Goal: Transaction & Acquisition: Purchase product/service

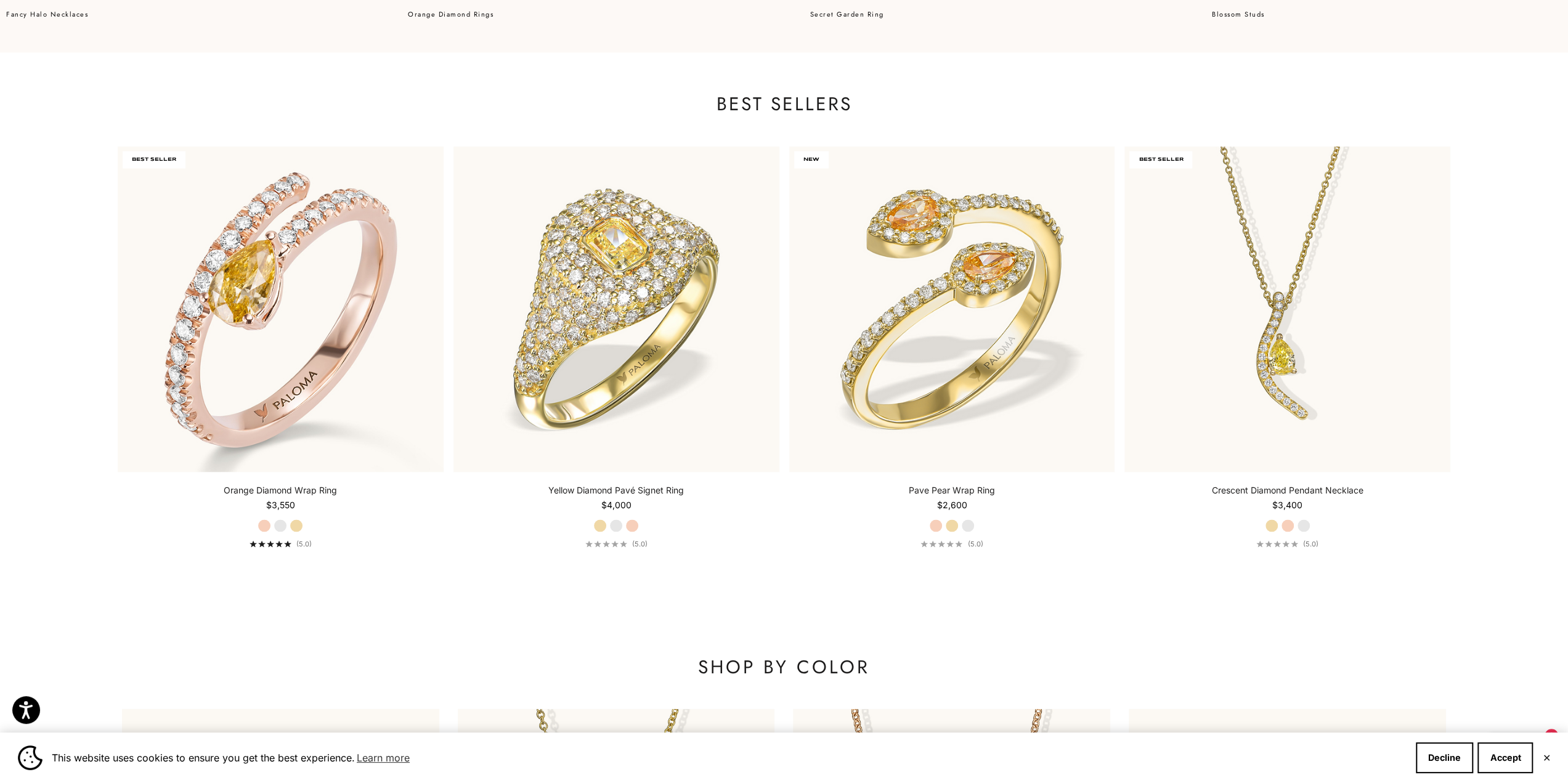
scroll to position [1910, 0]
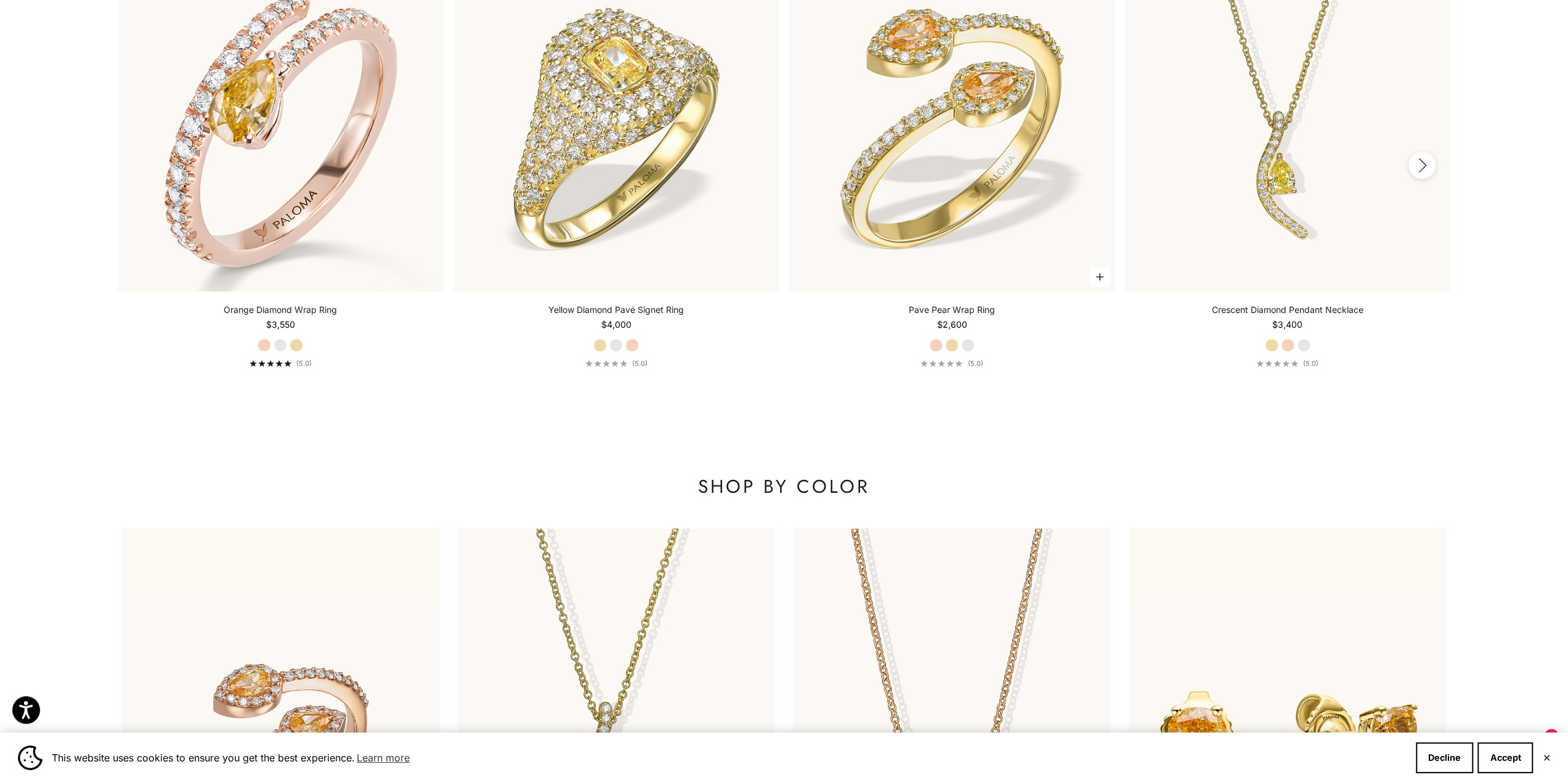
click at [950, 343] on label "Yellow Gold" at bounding box center [951, 345] width 13 height 13
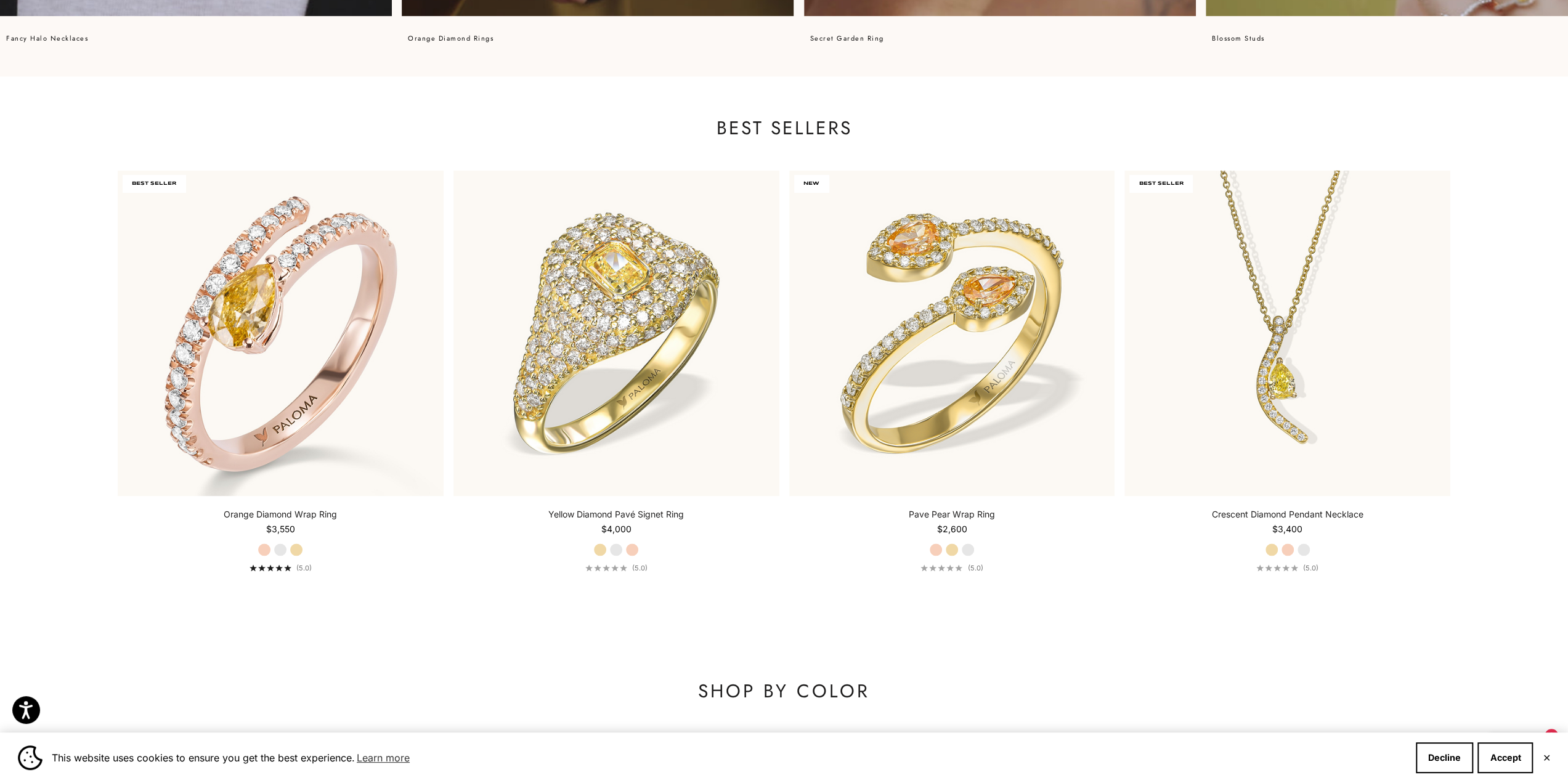
scroll to position [1663, 0]
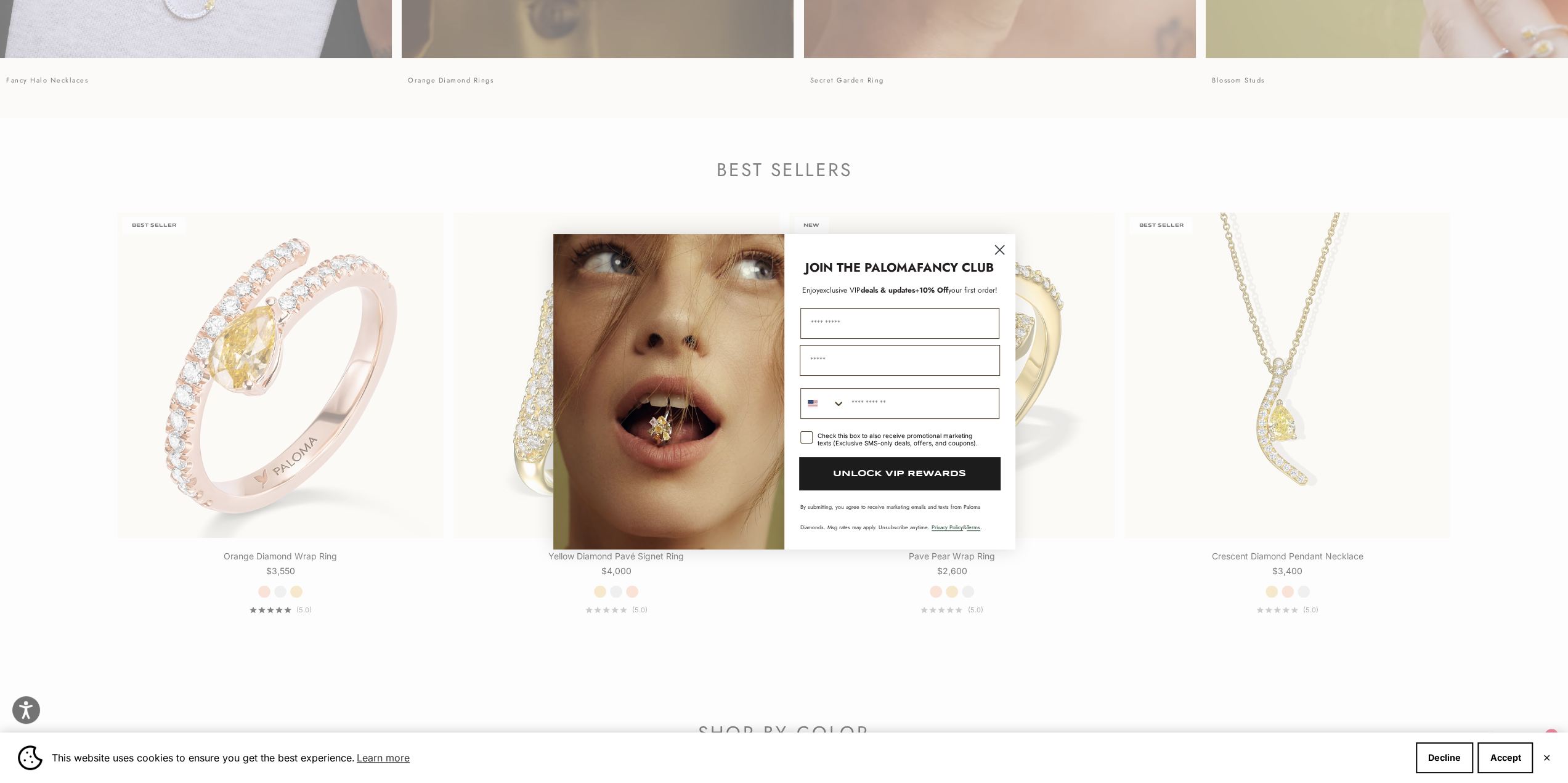
click at [995, 256] on circle "Close dialog" at bounding box center [999, 249] width 20 height 20
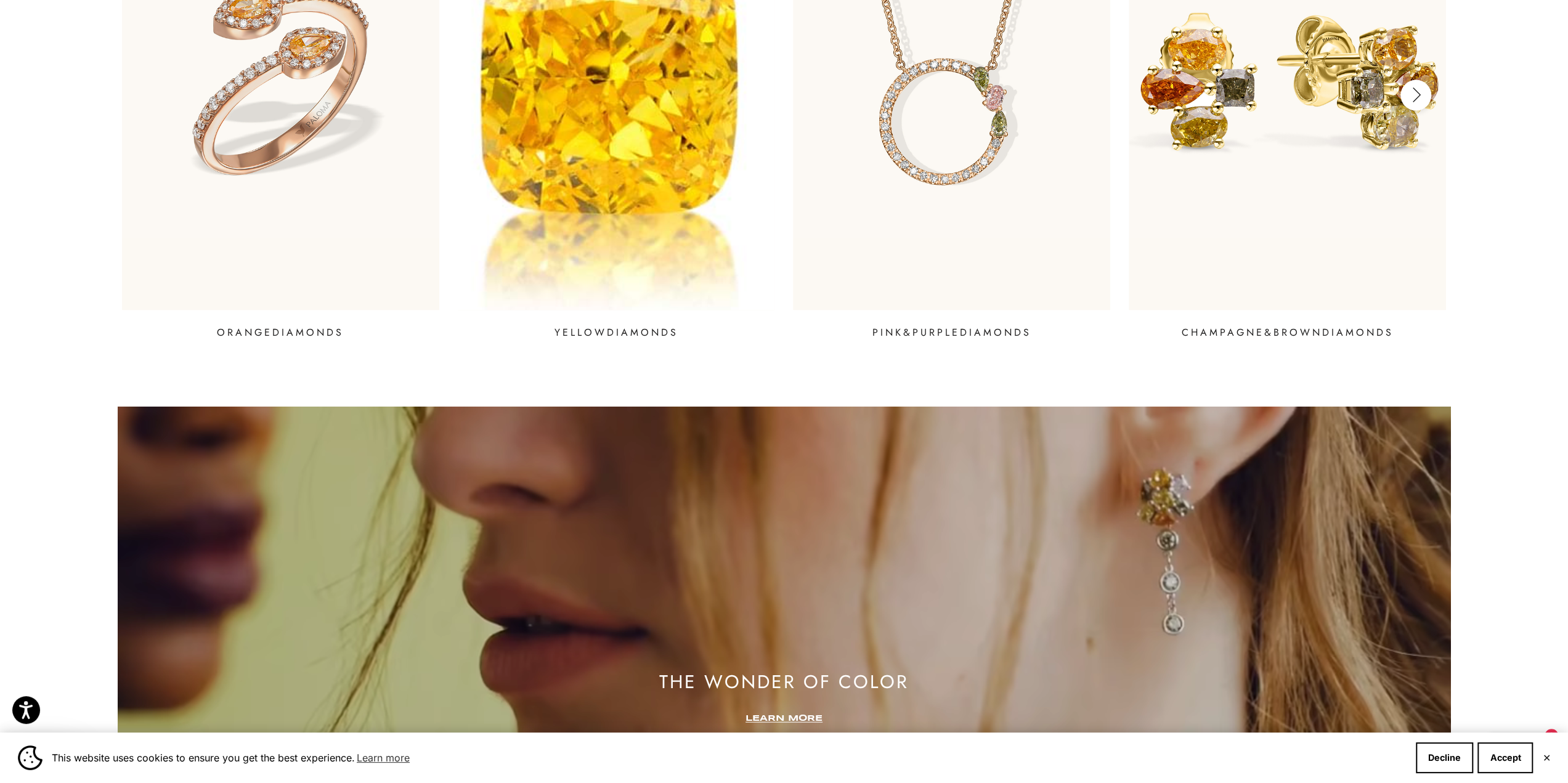
scroll to position [2402, 0]
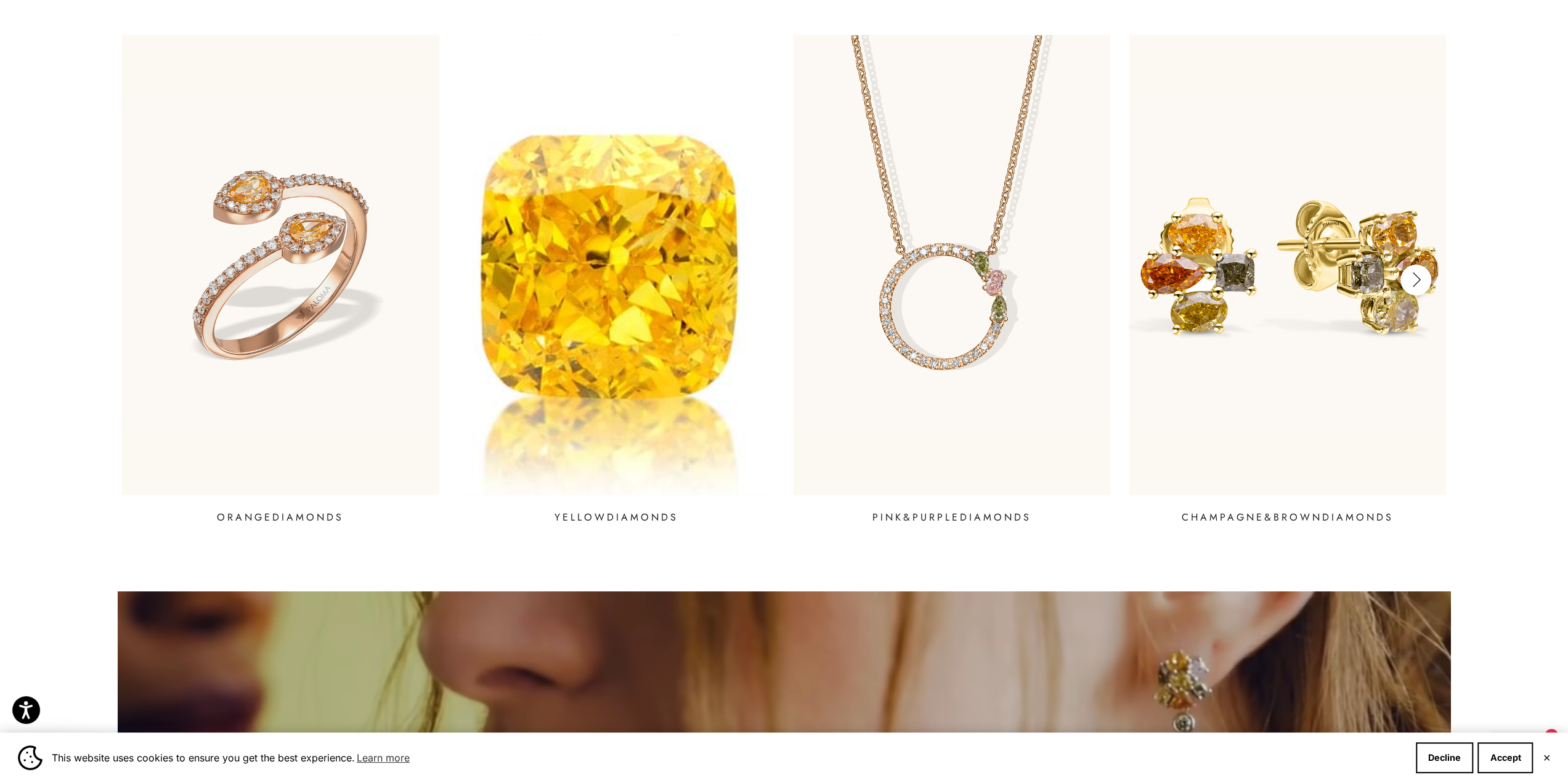
click at [554, 295] on img at bounding box center [616, 266] width 381 height 552
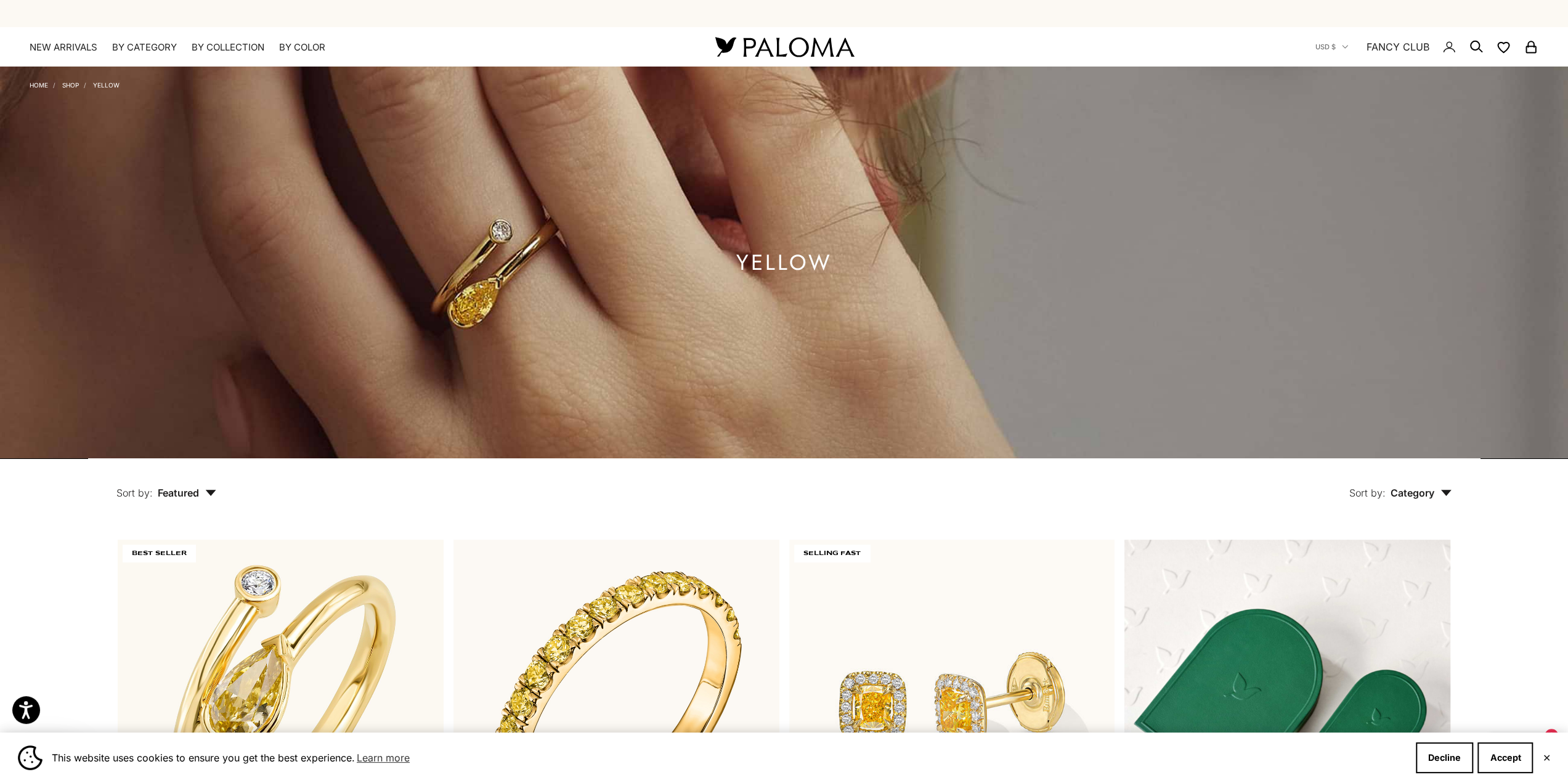
click at [776, 49] on img at bounding box center [784, 47] width 148 height 26
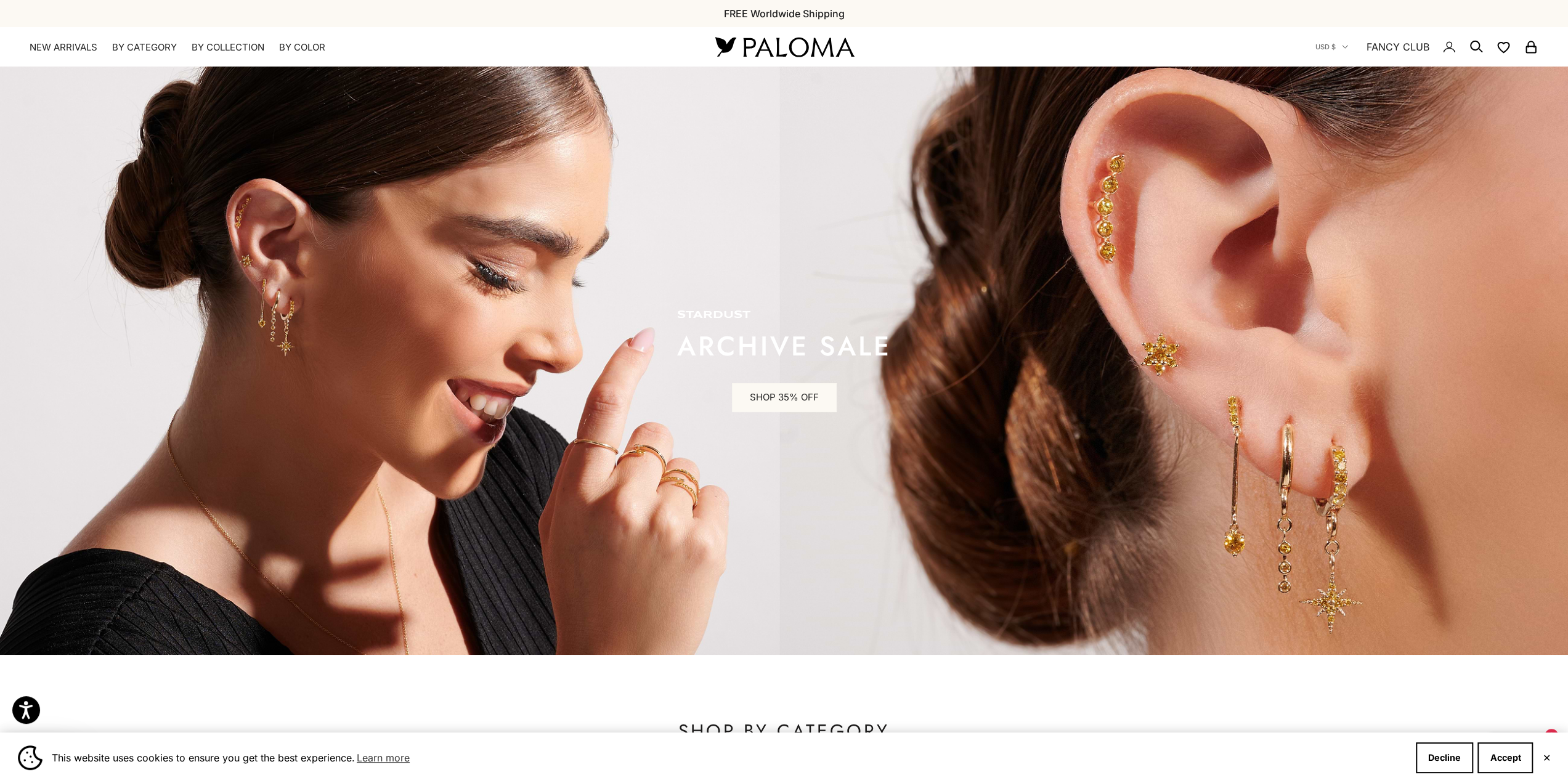
click at [1546, 754] on button "✕" at bounding box center [1546, 758] width 8 height 7
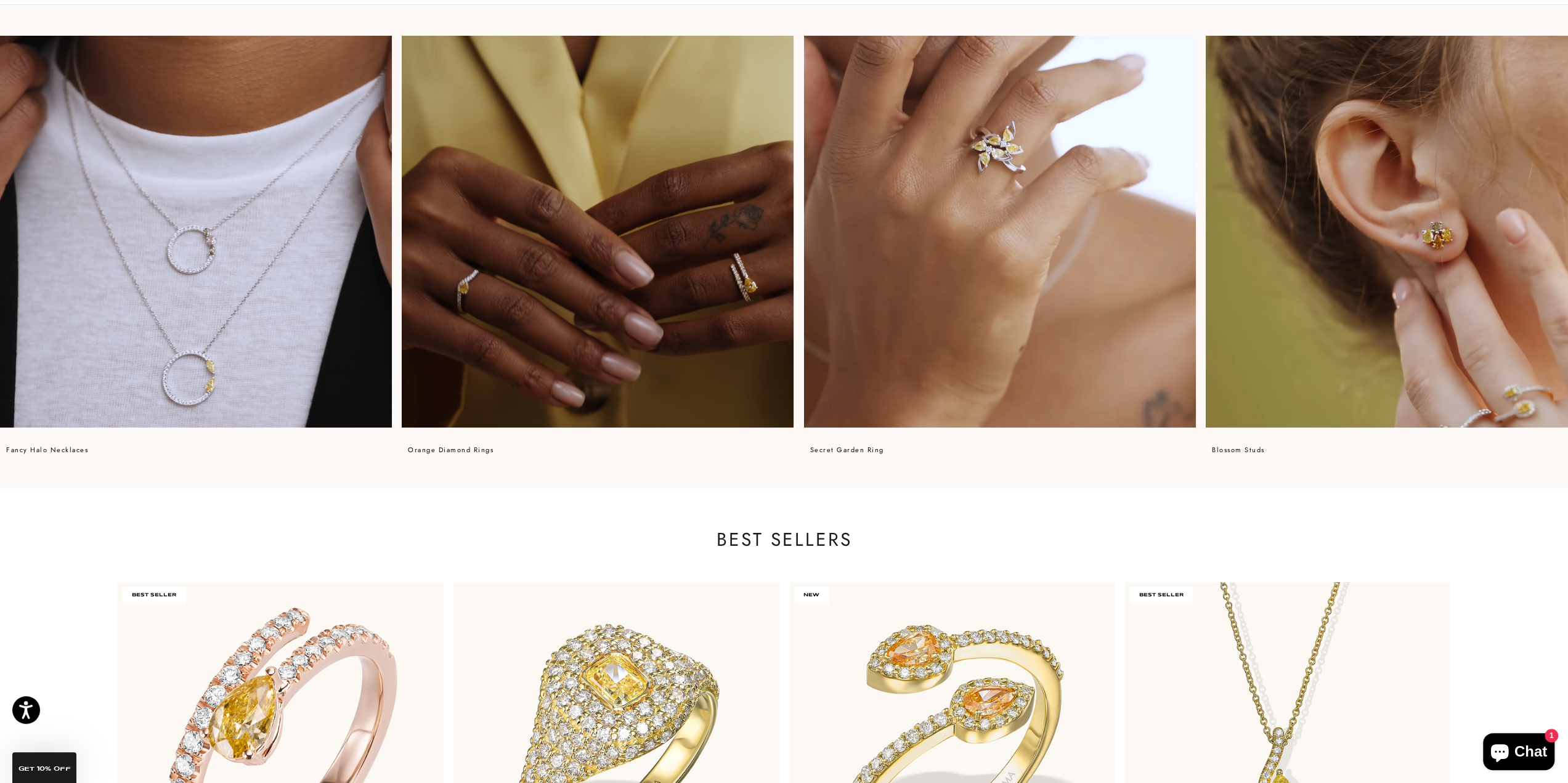
scroll to position [1171, 0]
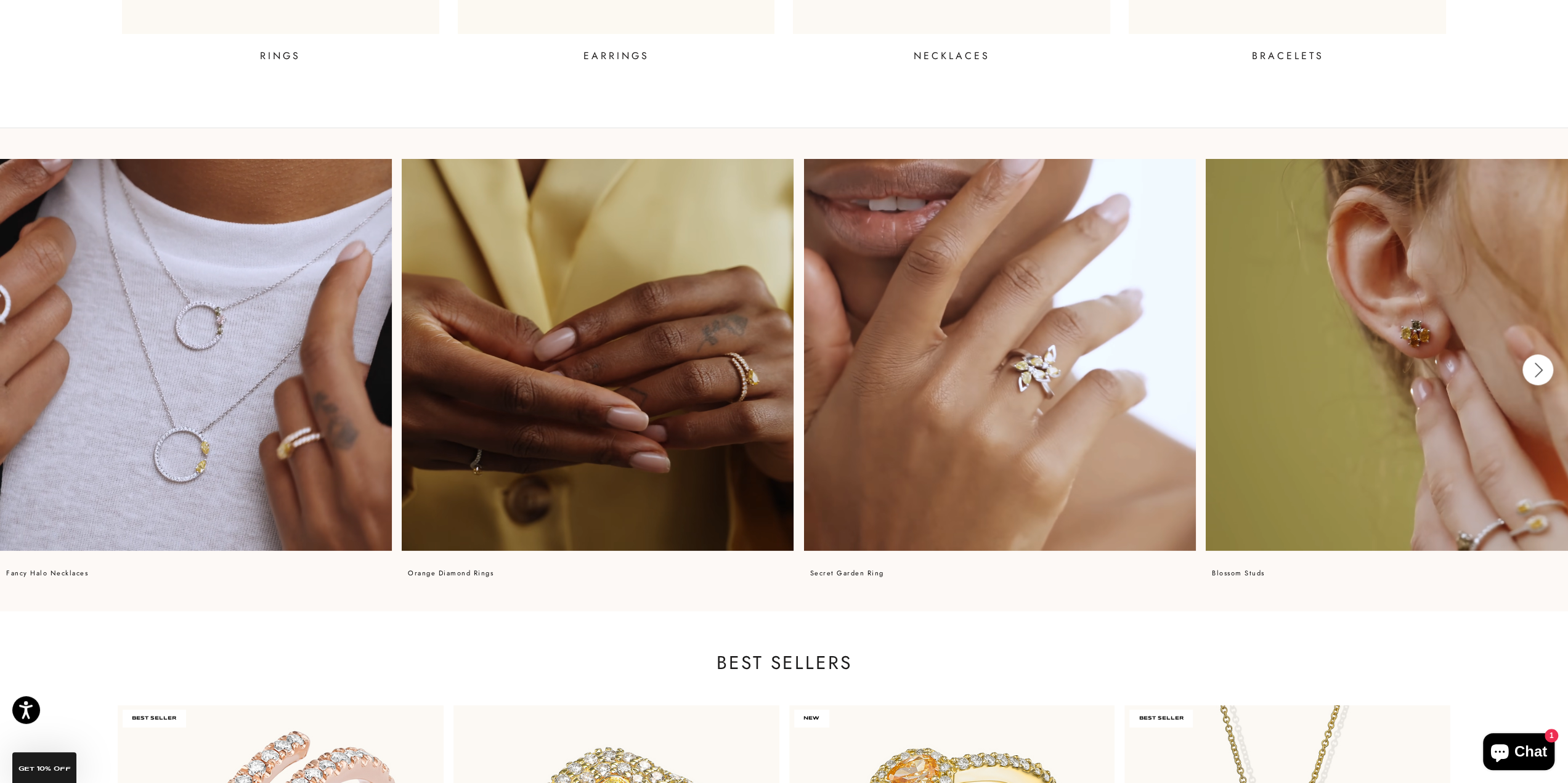
click at [1540, 370] on button "Next" at bounding box center [1537, 369] width 31 height 31
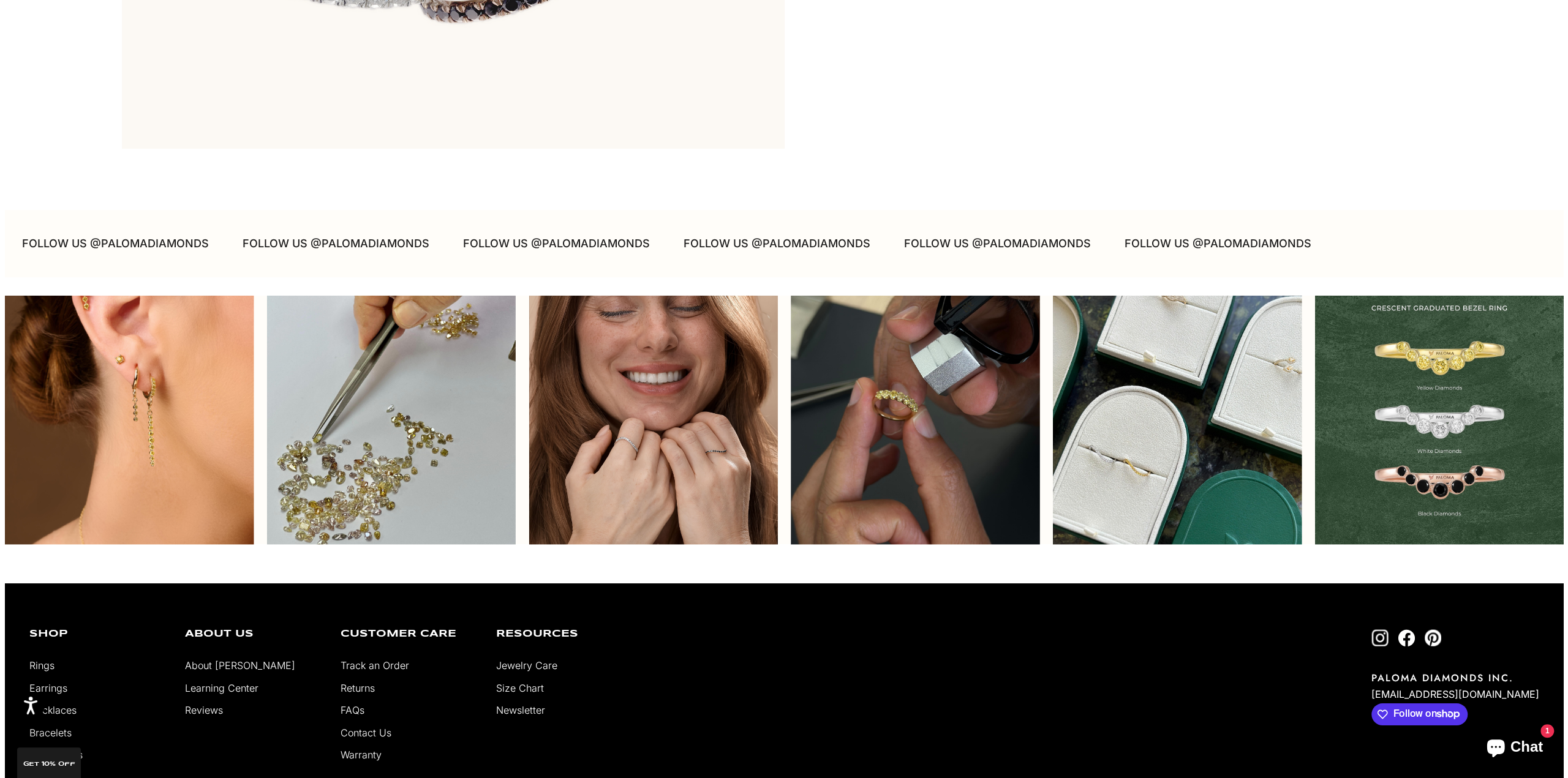
scroll to position [4220, 0]
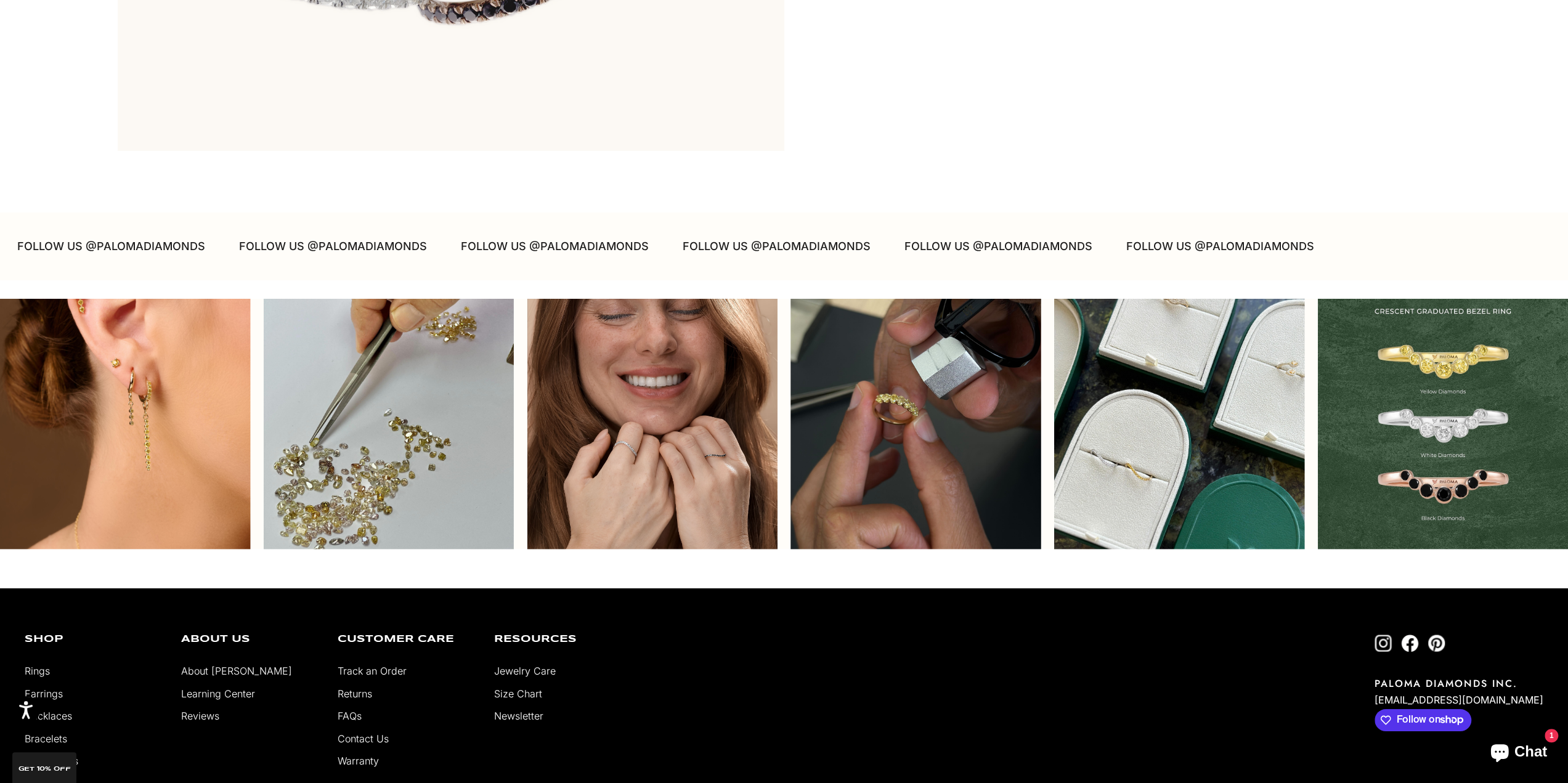
click at [971, 400] on div "Instagram post opens in a popup" at bounding box center [915, 424] width 250 height 250
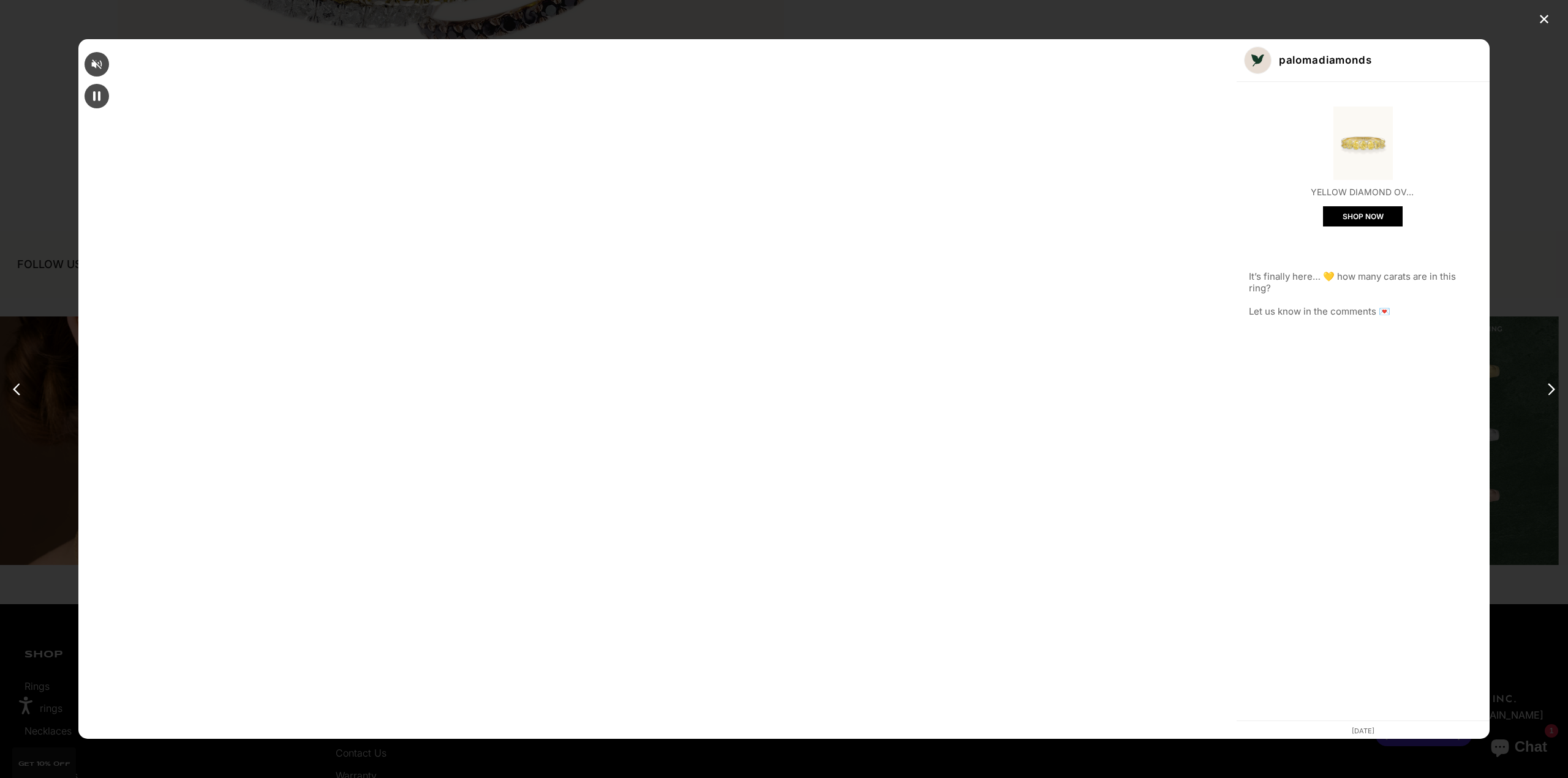
click at [394, 151] on div "✕ palomadiamonds Yellow Diamond Oval Half Eternity Ring SHOP NOW It’s finally h…" at bounding box center [784, 389] width 1568 height 778
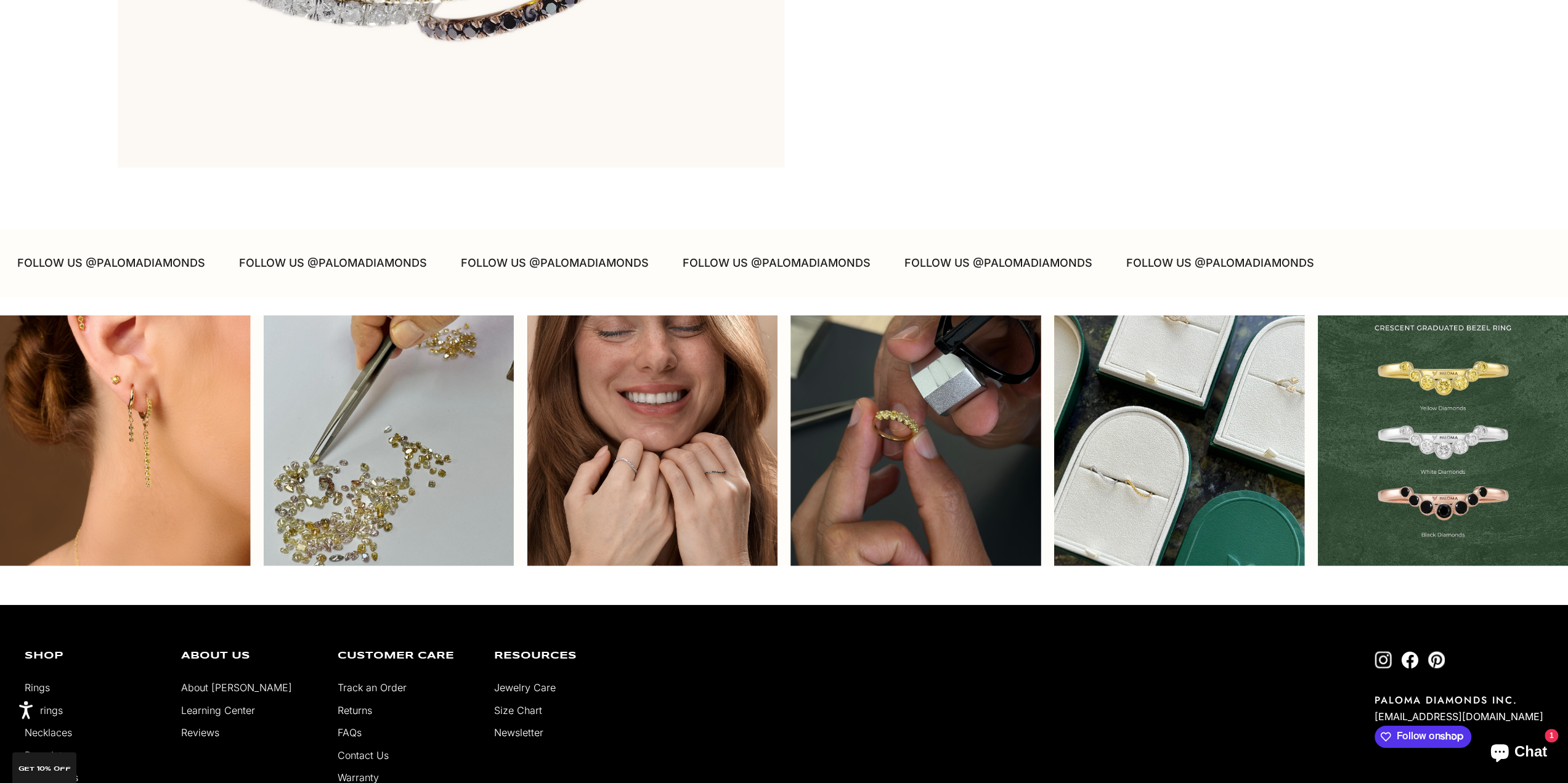
scroll to position [4477, 0]
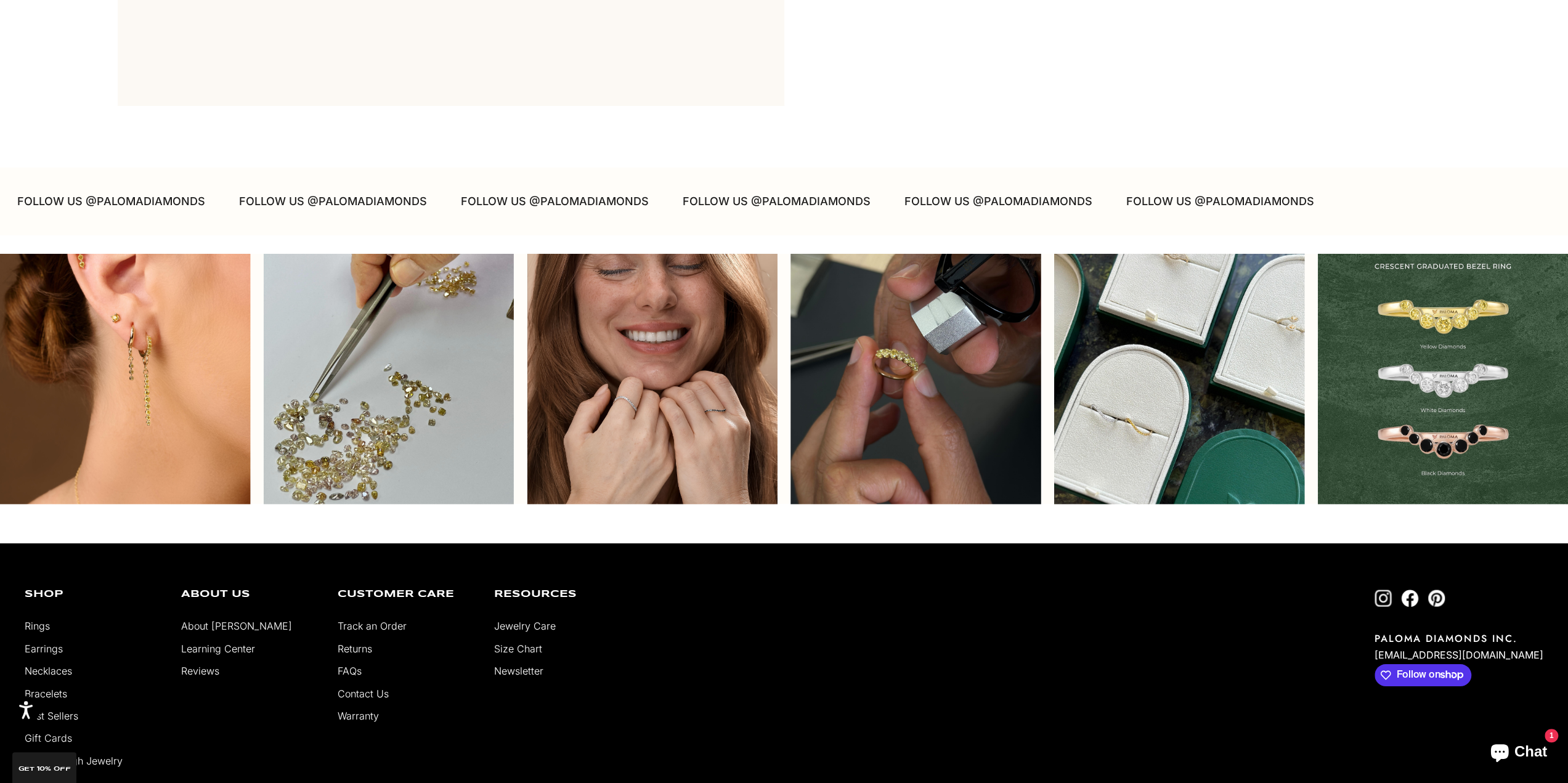
click at [1422, 400] on div "Instagram post opens in a popup" at bounding box center [1442, 378] width 250 height 250
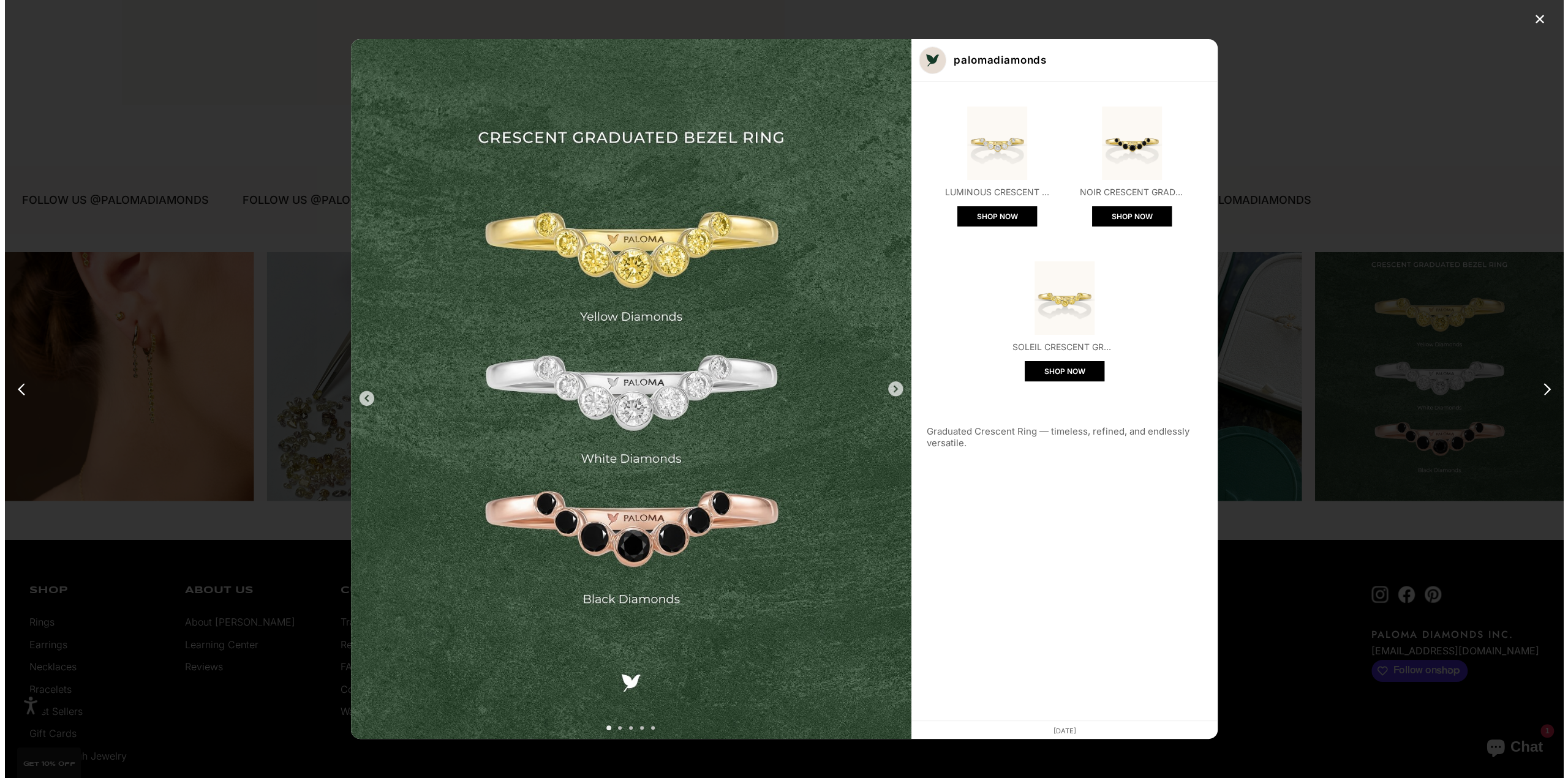
scroll to position [4281, 0]
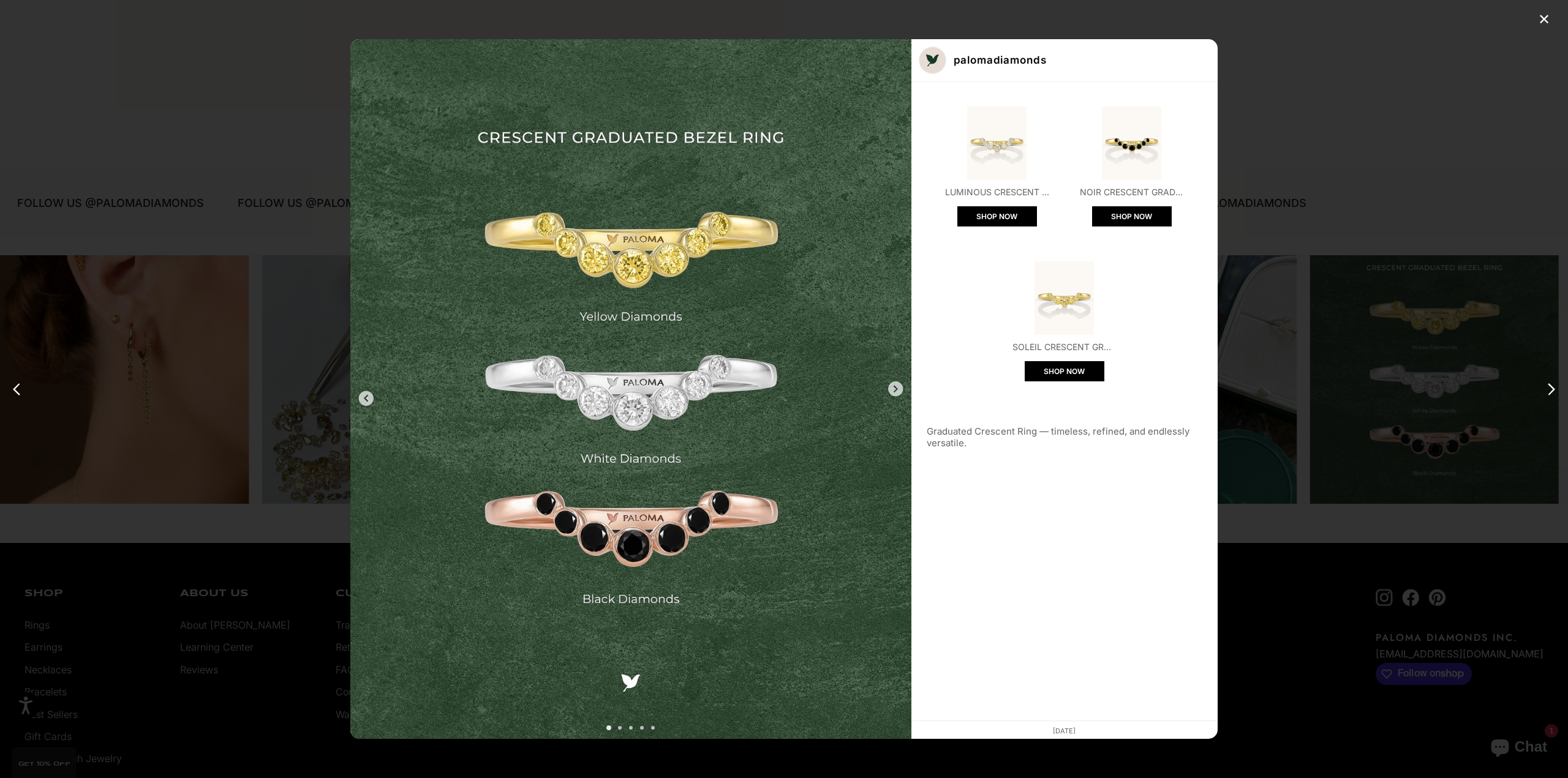
click at [1329, 365] on div "✕ palomadiamonds Luminous Crescent Graduated Bezel Ring SHOP NOW Noir Crescent …" at bounding box center [784, 389] width 1568 height 778
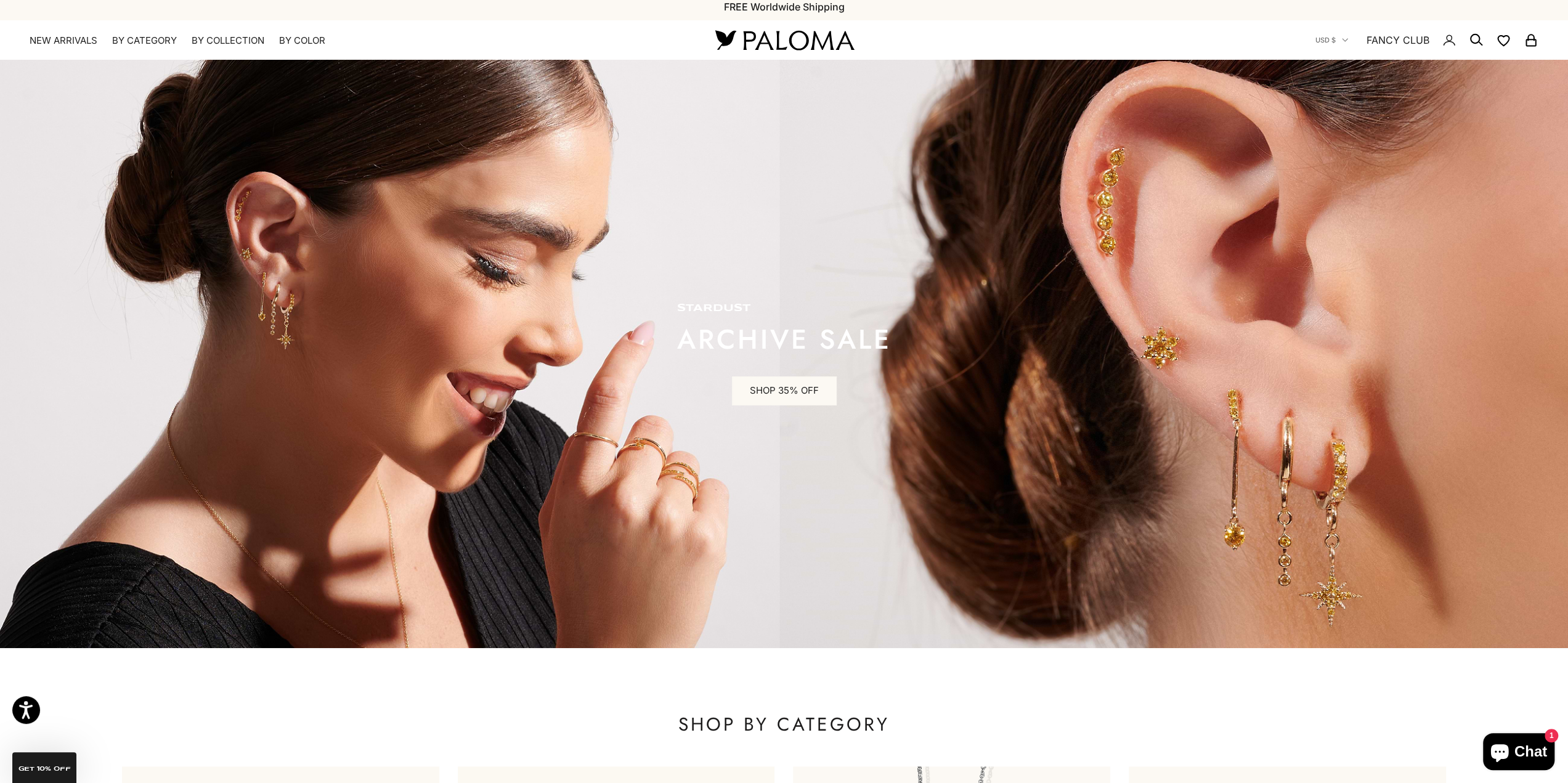
scroll to position [0, 0]
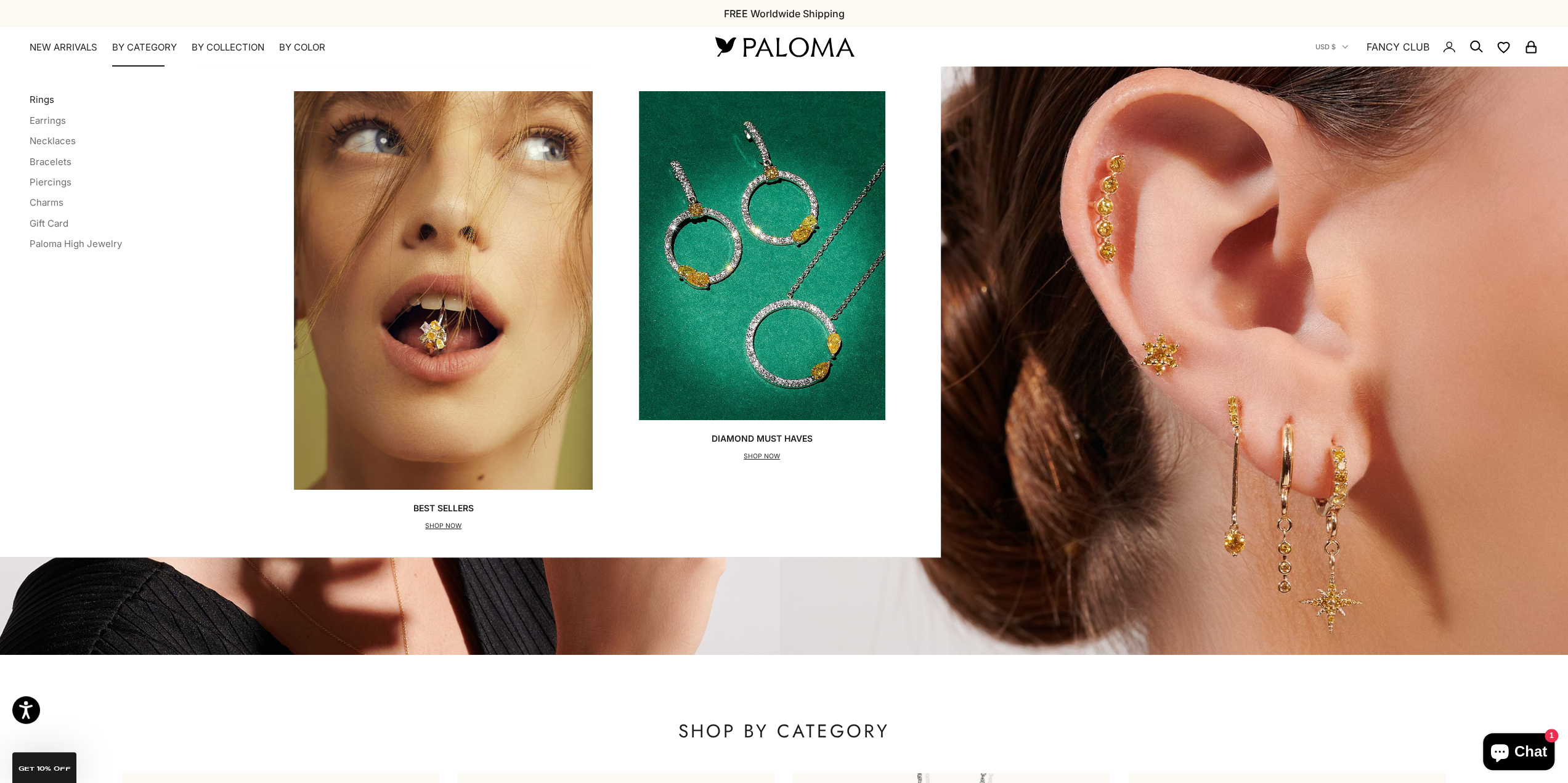
click at [42, 99] on link "Rings" at bounding box center [42, 99] width 25 height 11
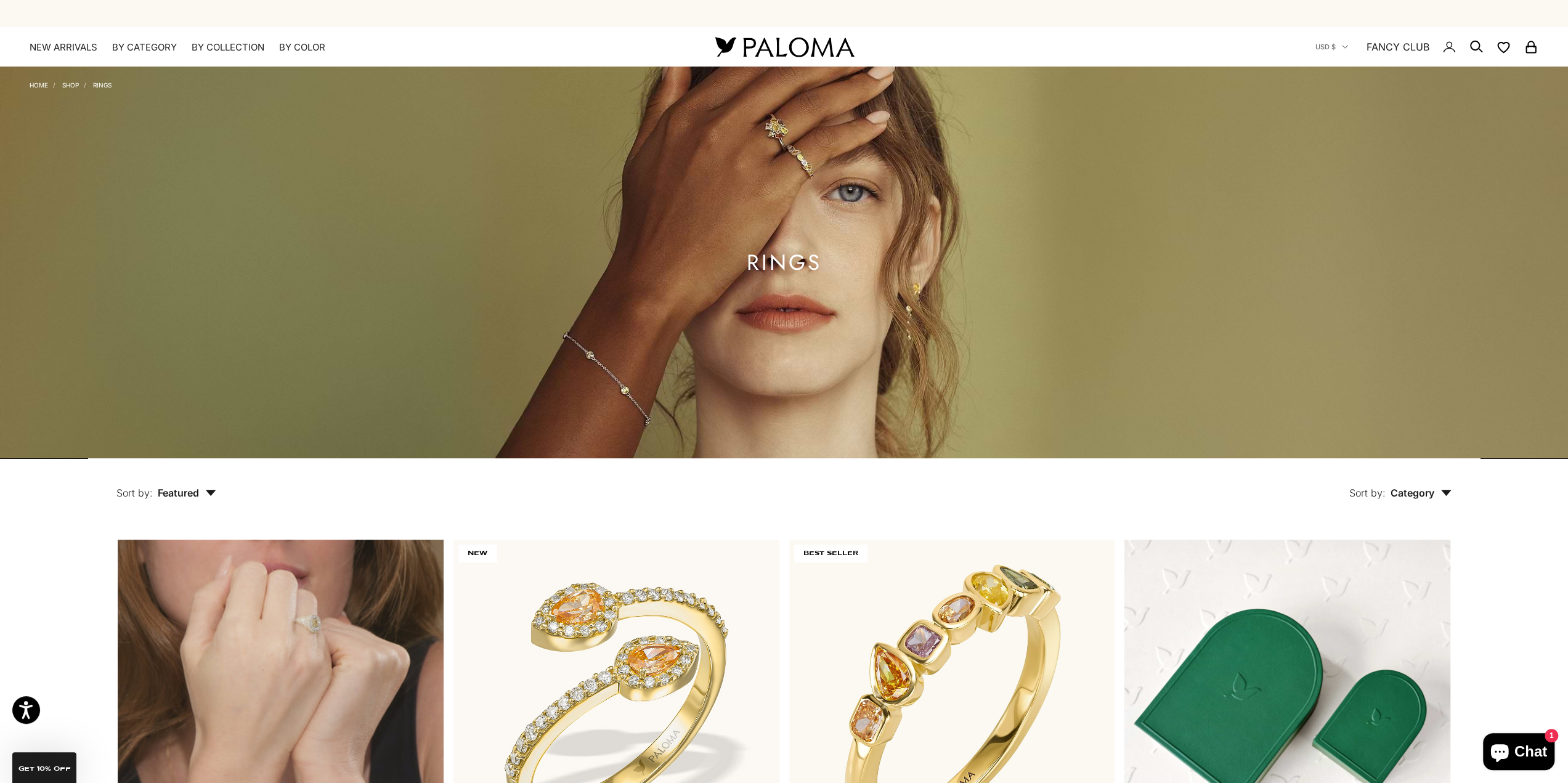
scroll to position [308, 0]
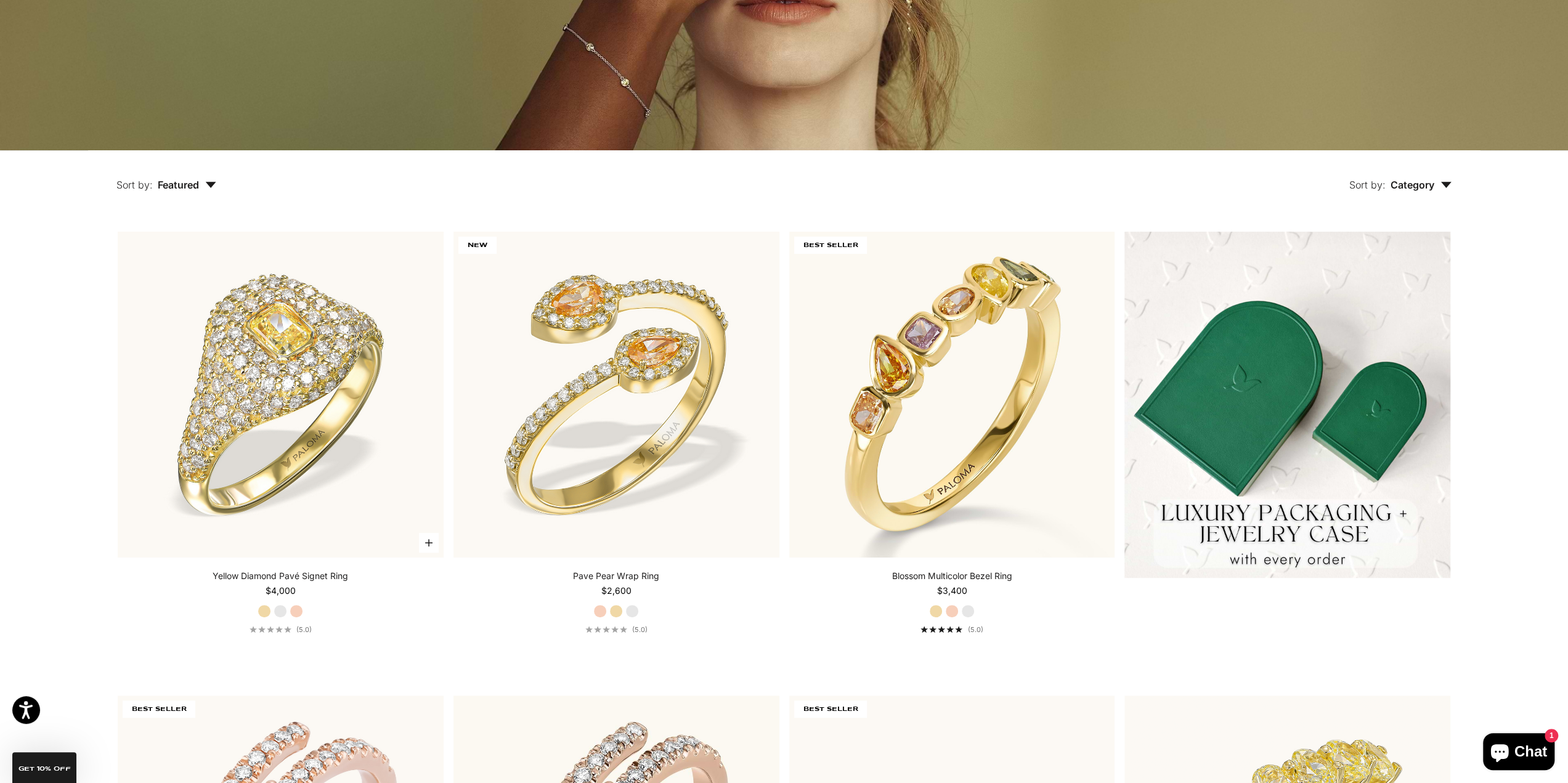
click at [282, 616] on label "White Gold" at bounding box center [280, 610] width 13 height 13
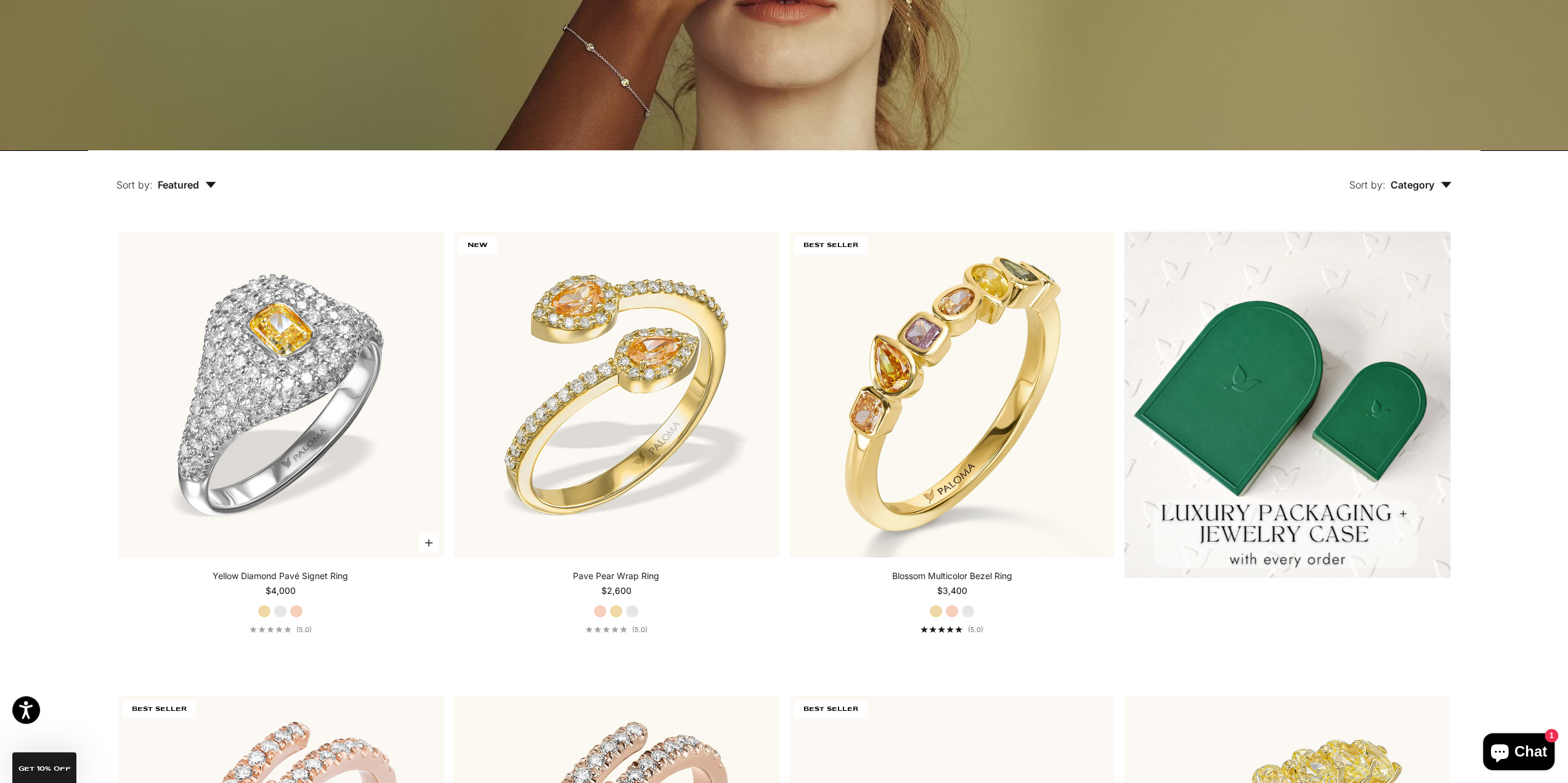
click at [297, 616] on label "Rose Gold" at bounding box center [296, 610] width 13 height 13
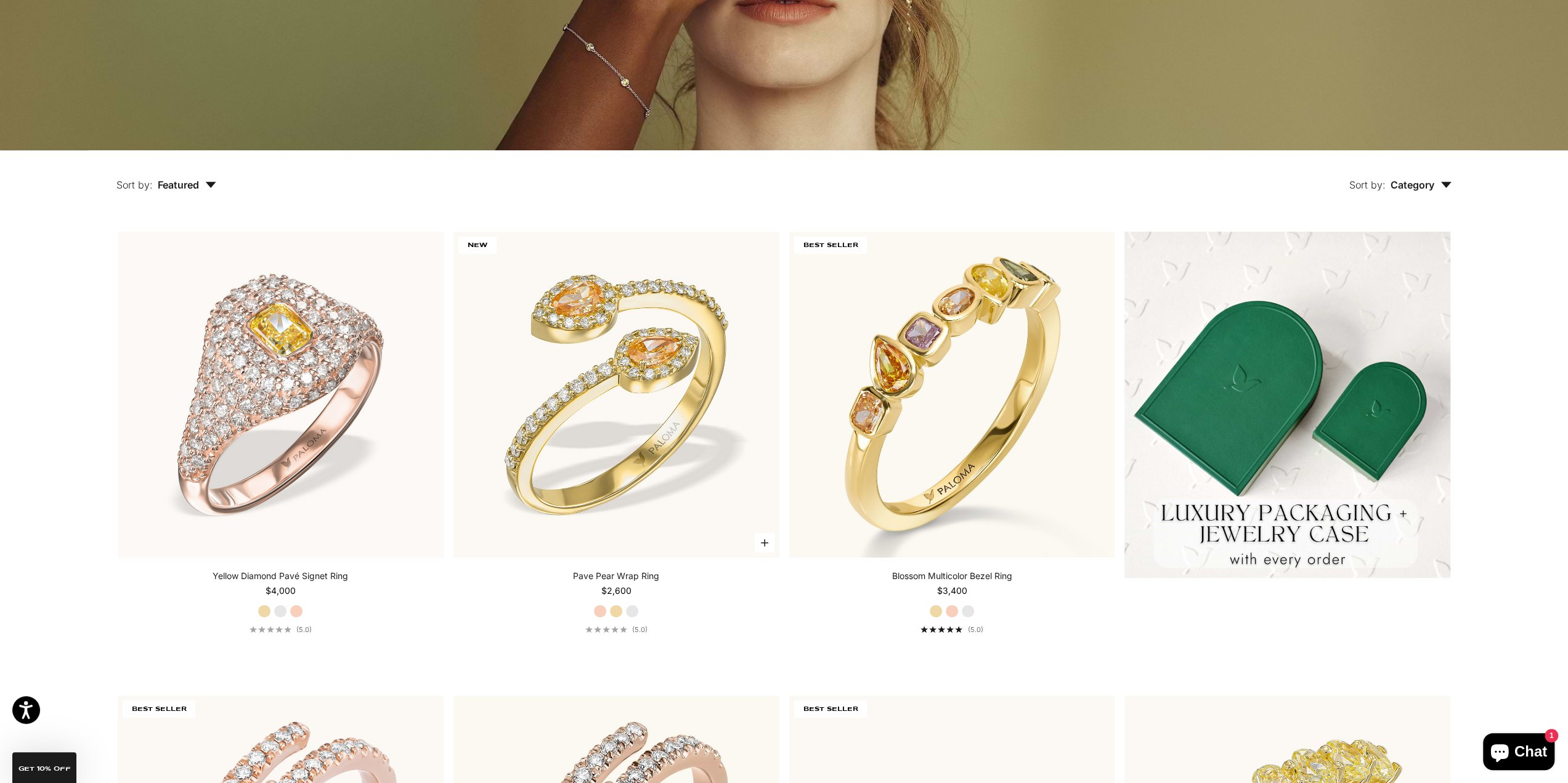
click at [617, 614] on label "Yellow Gold" at bounding box center [616, 610] width 13 height 13
click at [634, 615] on label "White Gold" at bounding box center [631, 610] width 13 height 13
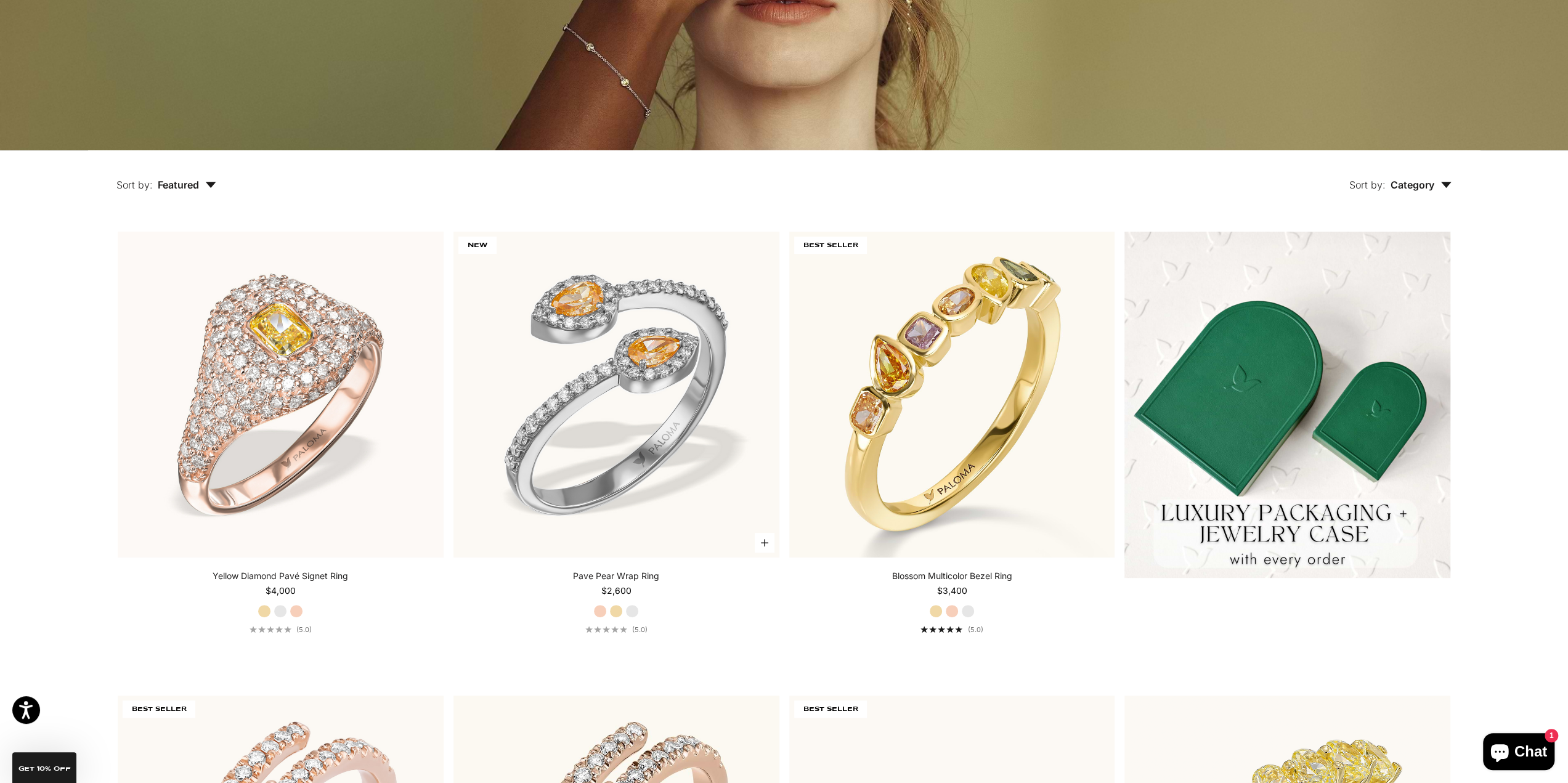
click at [595, 613] on label "Rose Gold" at bounding box center [600, 610] width 13 height 13
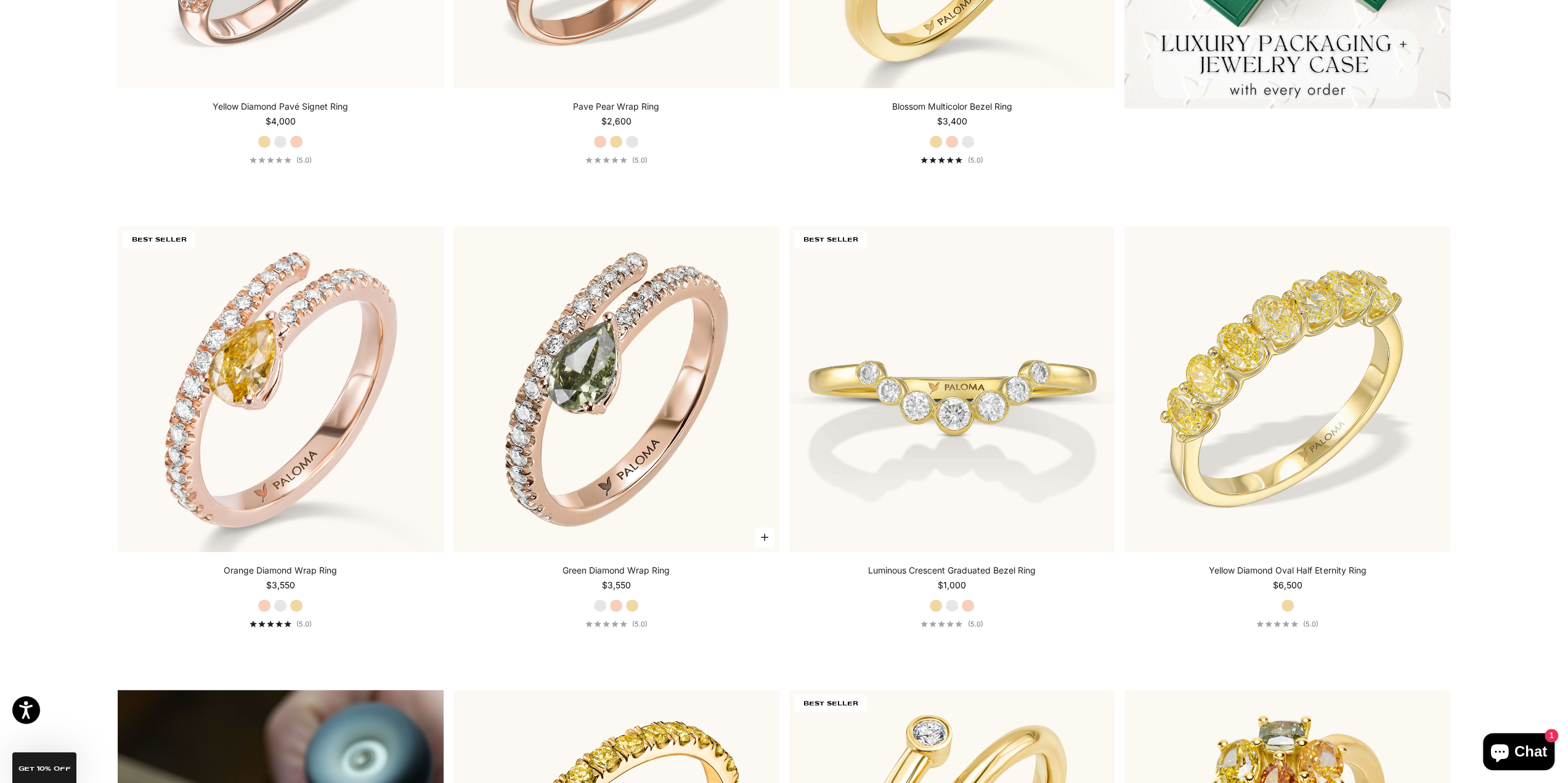
scroll to position [801, 0]
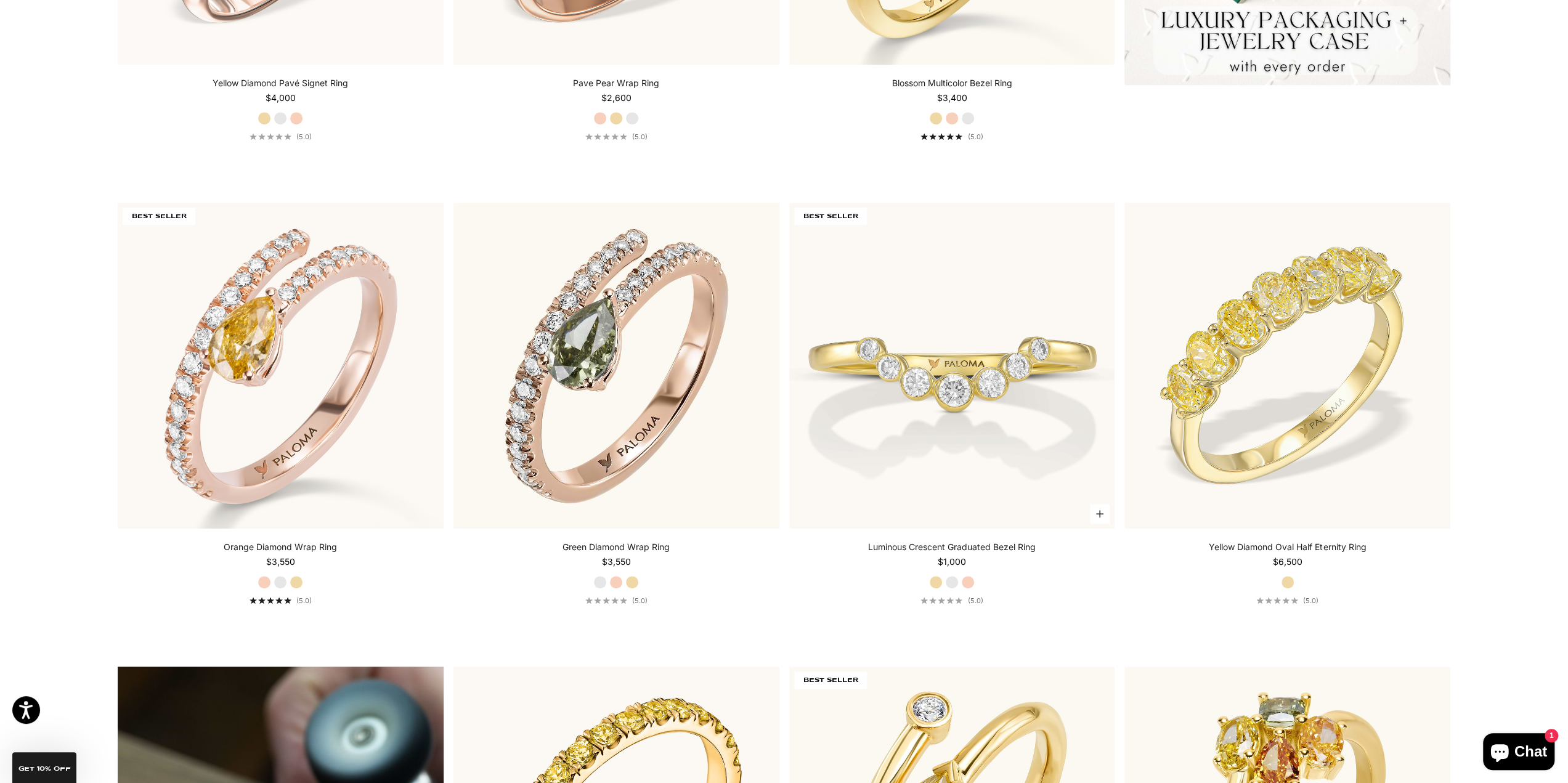
click at [945, 576] on fieldset "Yellow Gold White Gold Rose Gold" at bounding box center [952, 581] width 46 height 13
click at [948, 577] on label "White Gold" at bounding box center [951, 581] width 13 height 13
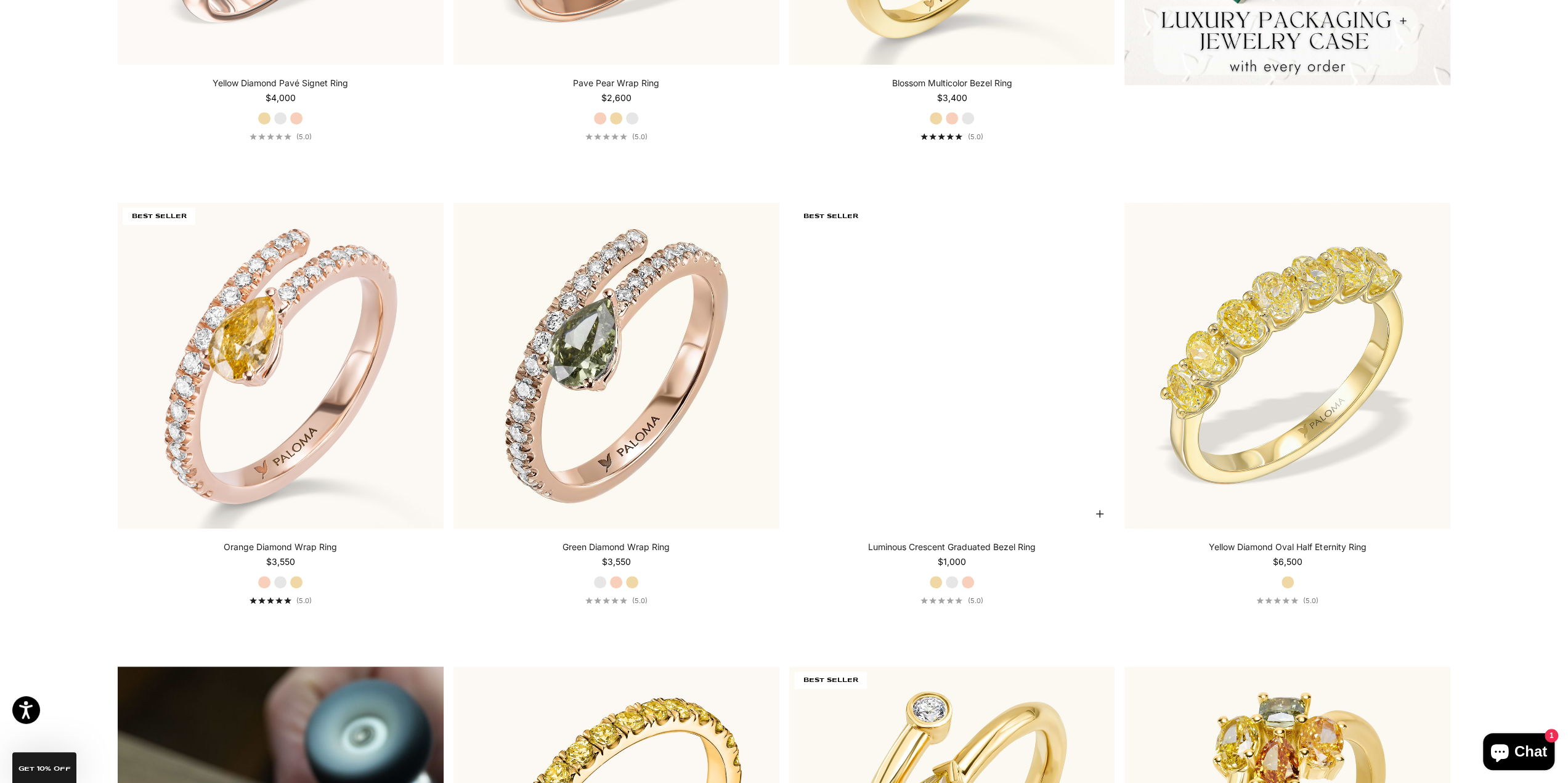
click at [966, 580] on label "Rose Gold" at bounding box center [967, 581] width 13 height 13
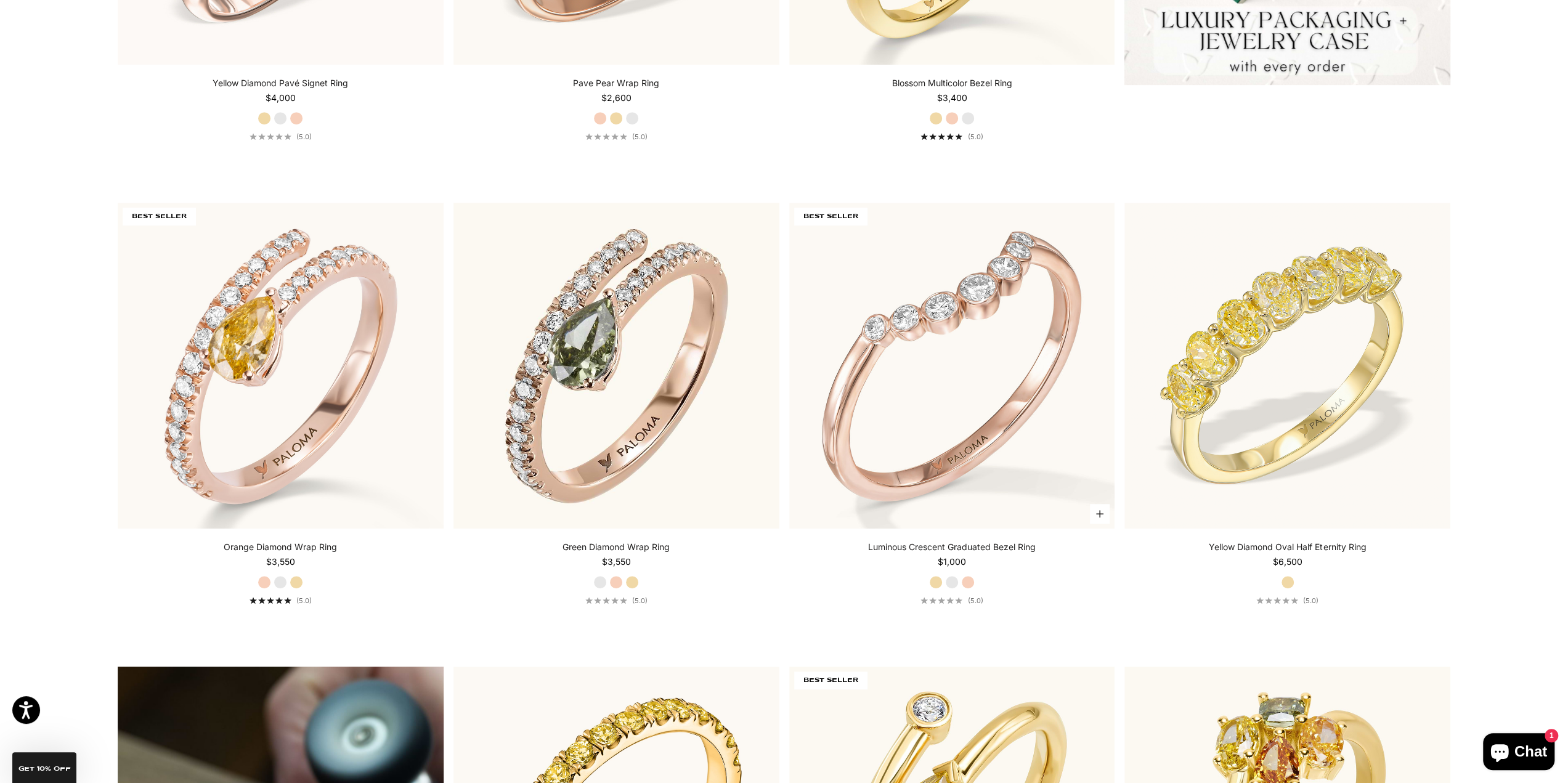
click at [927, 585] on div "Luminous Crescent Graduated Bezel Ring Starting at $1,000 Yellow Gold White Gol…" at bounding box center [952, 573] width 326 height 64
click at [933, 585] on label "Yellow Gold" at bounding box center [936, 581] width 13 height 13
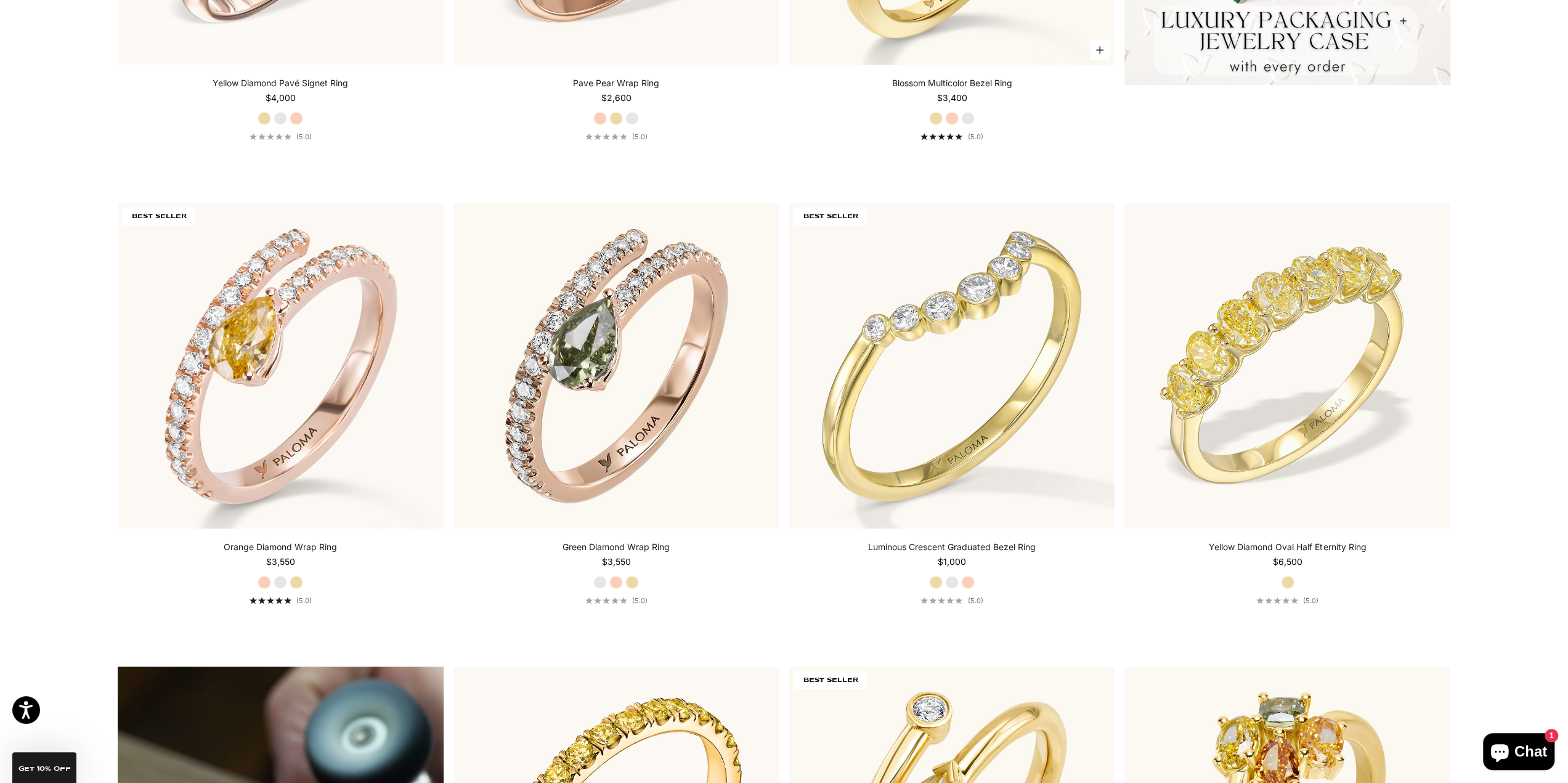
scroll to position [616, 0]
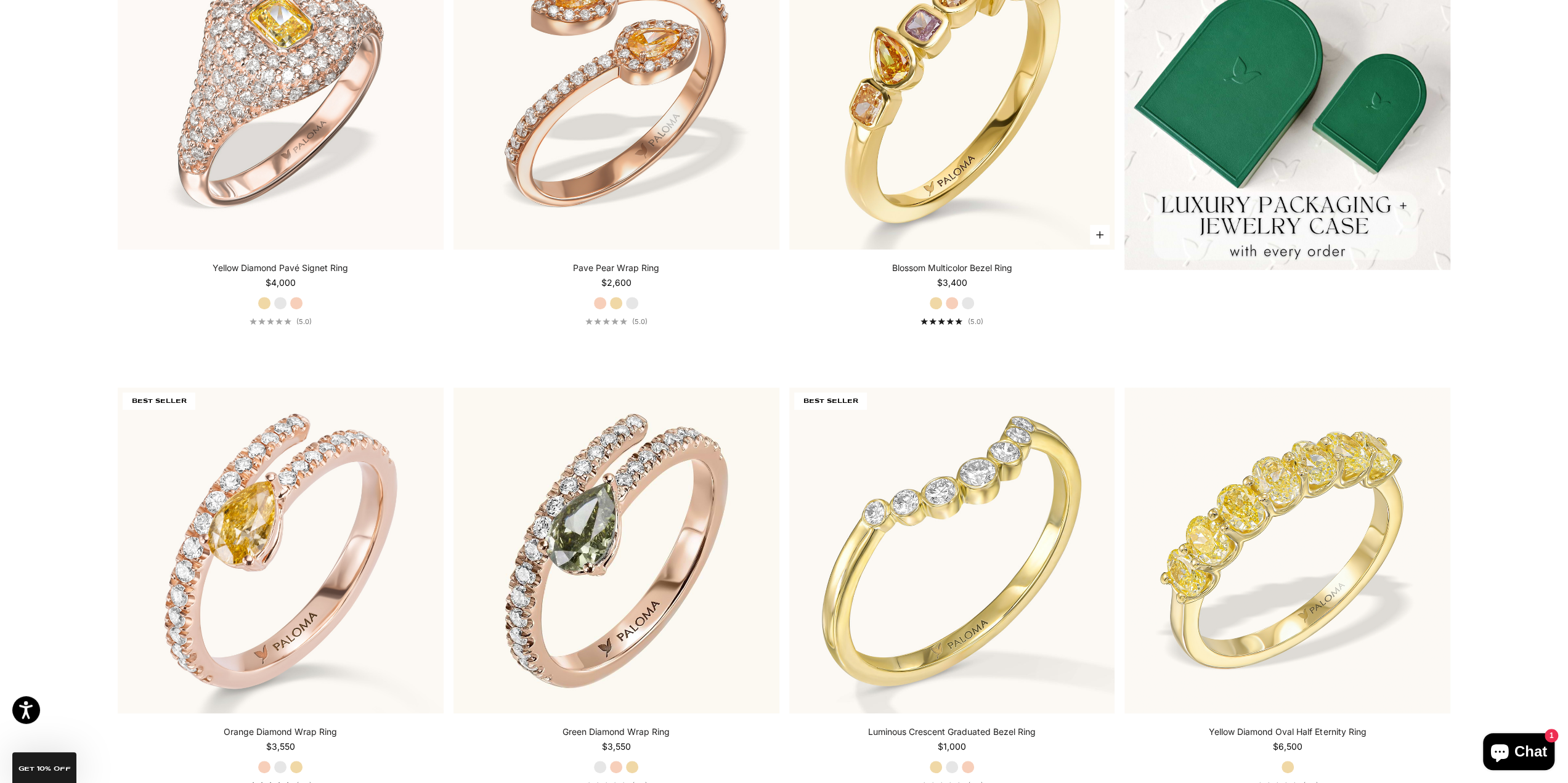
click at [952, 306] on label "Rose Gold" at bounding box center [951, 303] width 13 height 13
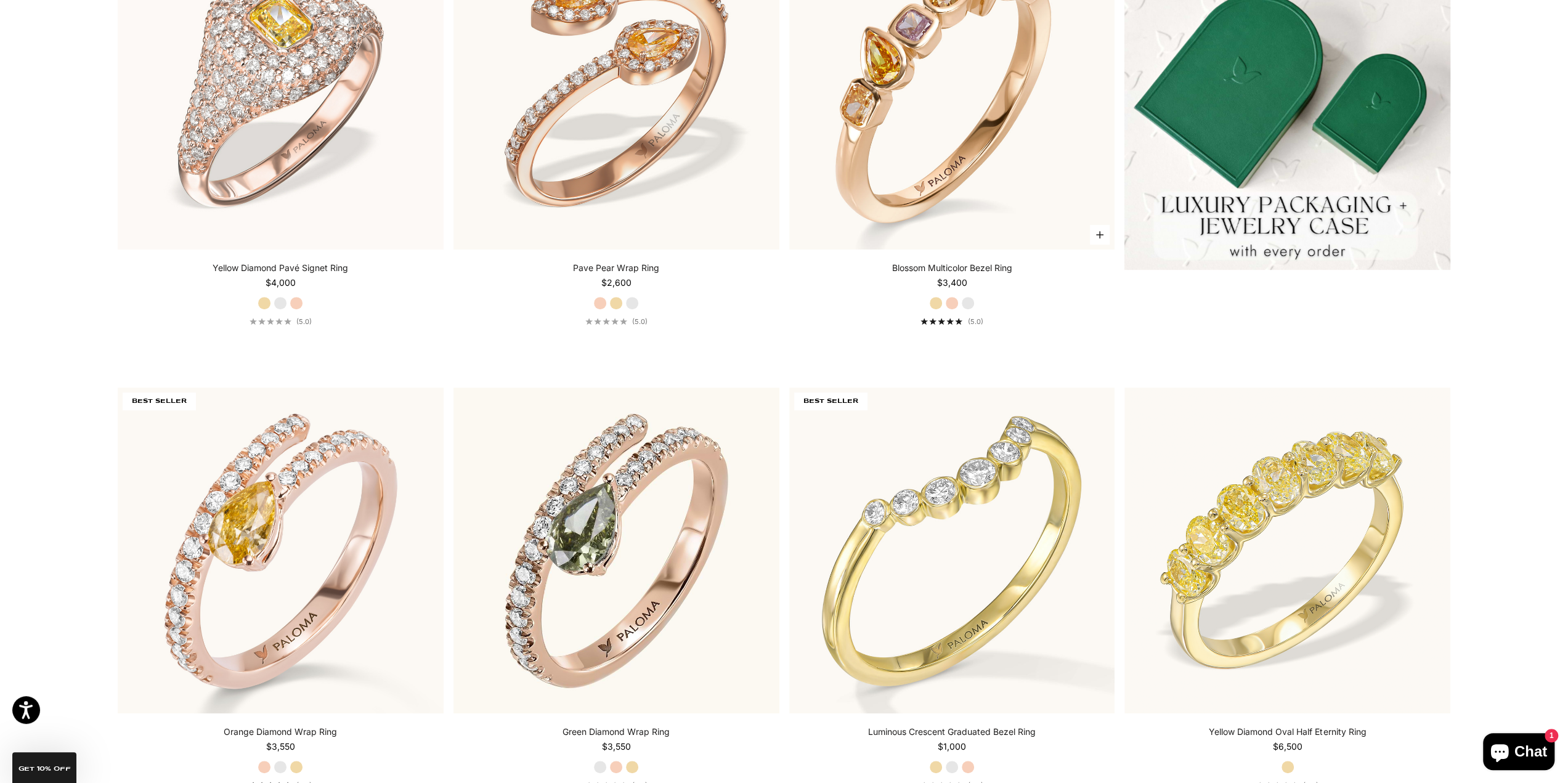
click at [966, 303] on label "White Gold" at bounding box center [967, 303] width 13 height 13
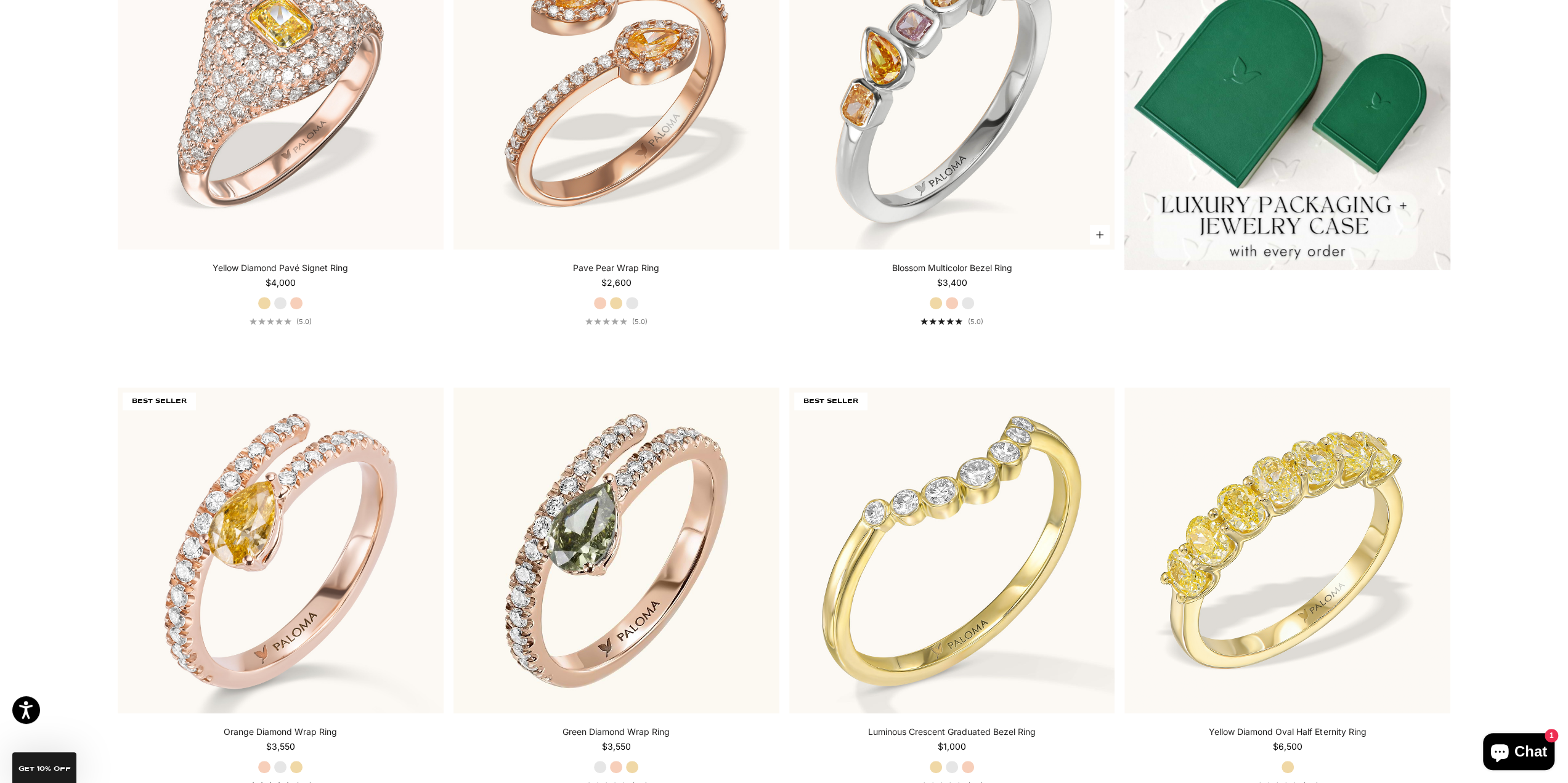
click at [930, 308] on fieldset "Yellow Gold Rose Gold White Gold" at bounding box center [952, 303] width 46 height 13
click at [937, 305] on label "Yellow Gold" at bounding box center [936, 303] width 13 height 13
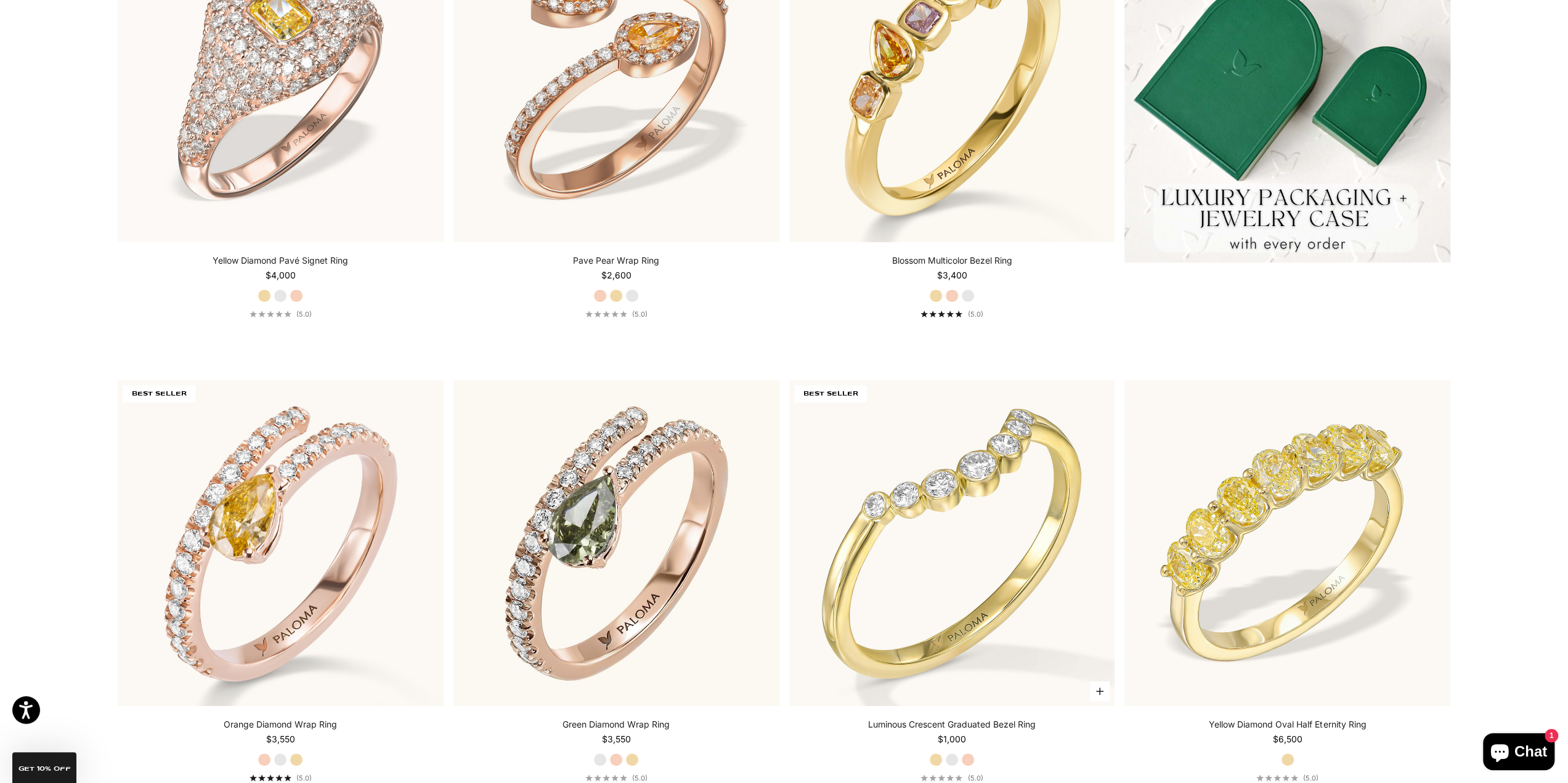
scroll to position [863, 0]
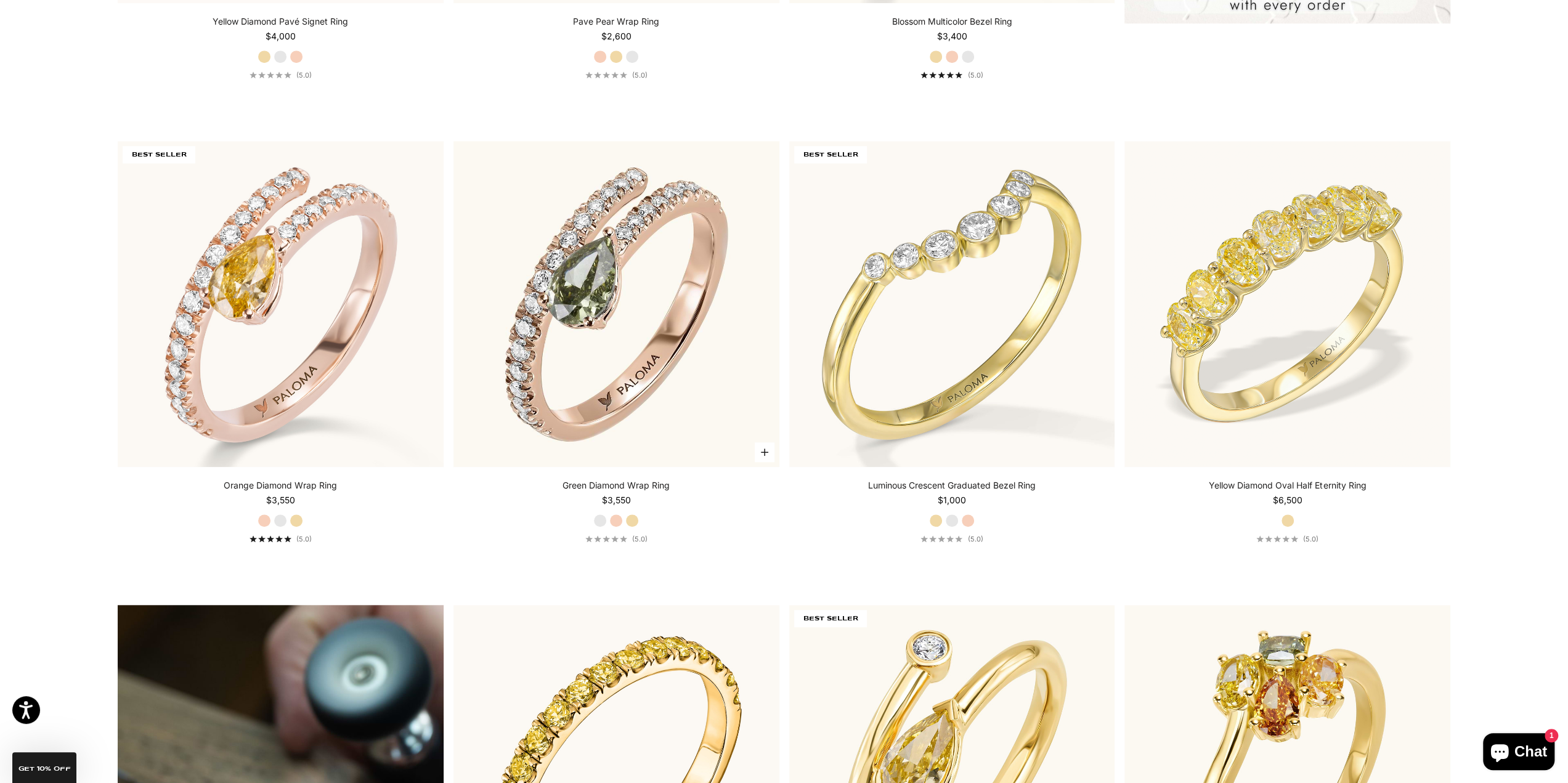
click at [617, 520] on label "Rose Gold" at bounding box center [616, 520] width 13 height 13
click at [629, 522] on label "Yellow Gold" at bounding box center [631, 520] width 13 height 13
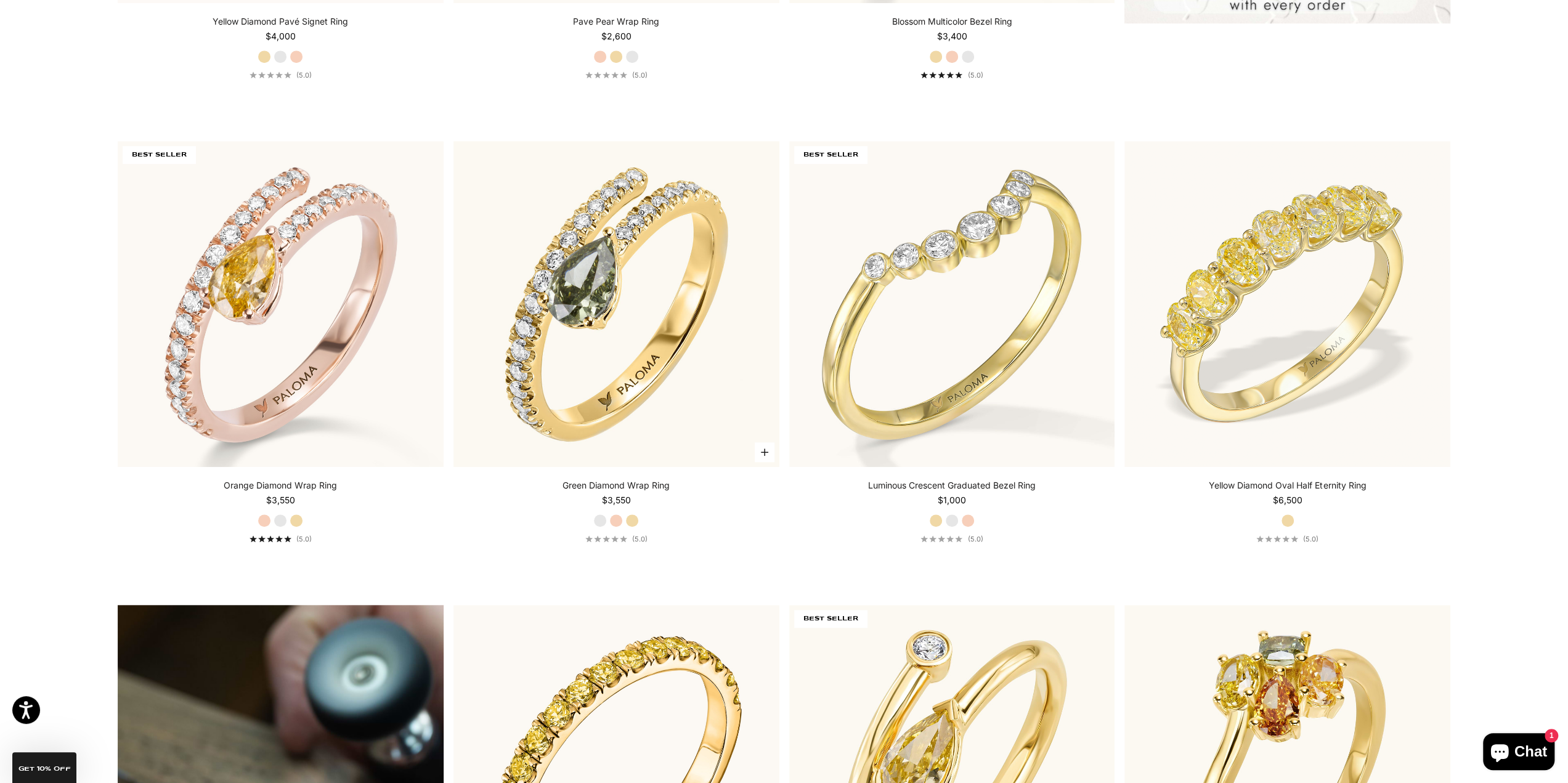
click at [603, 527] on div "Green Diamond Wrap Ring Starting at $3,550 White Gold Rose Gold Yellow Gold (5.…" at bounding box center [617, 511] width 326 height 64
click at [597, 524] on label "White Gold" at bounding box center [600, 520] width 13 height 13
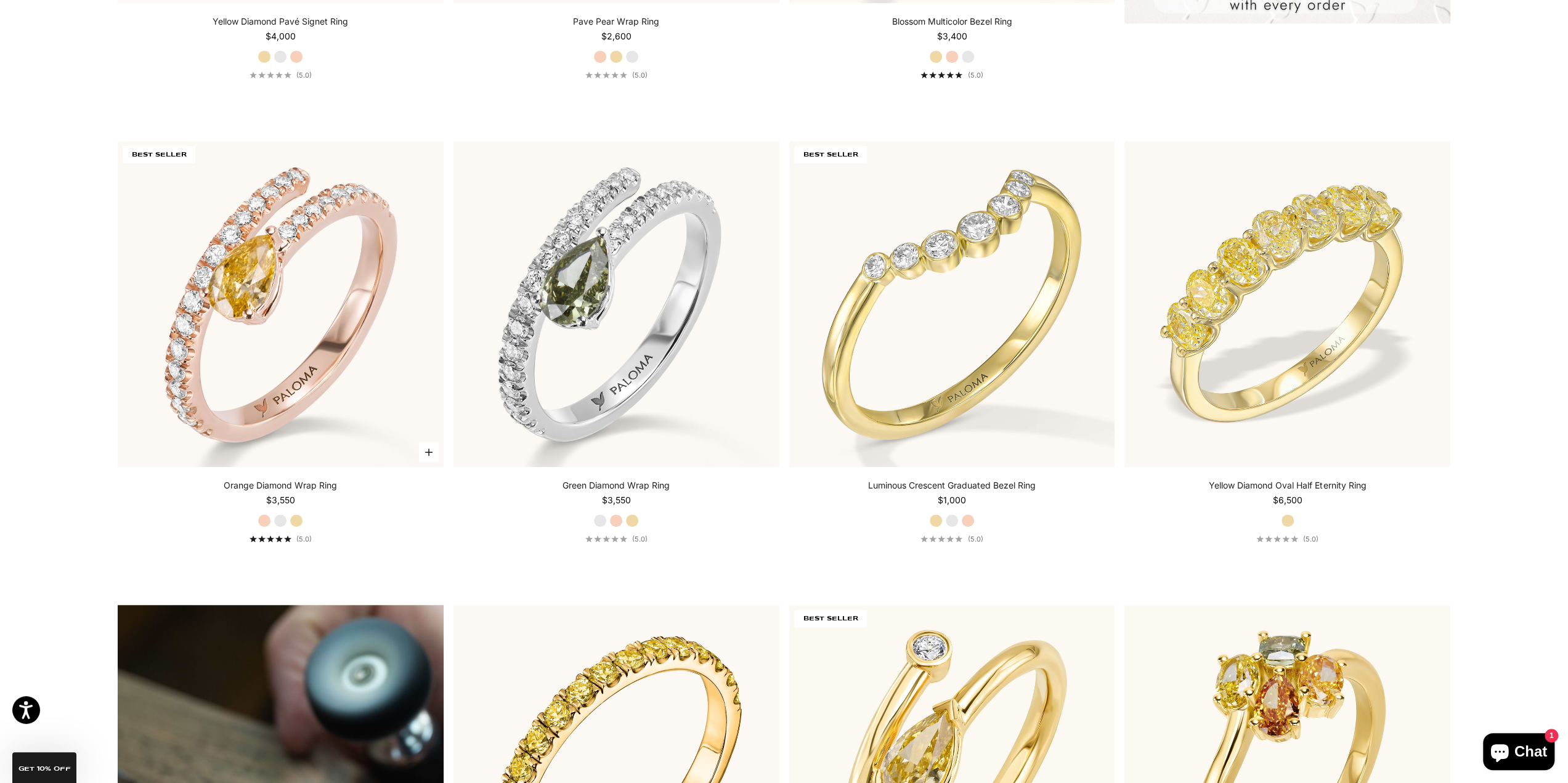
click at [281, 523] on label "White Gold" at bounding box center [280, 520] width 13 height 13
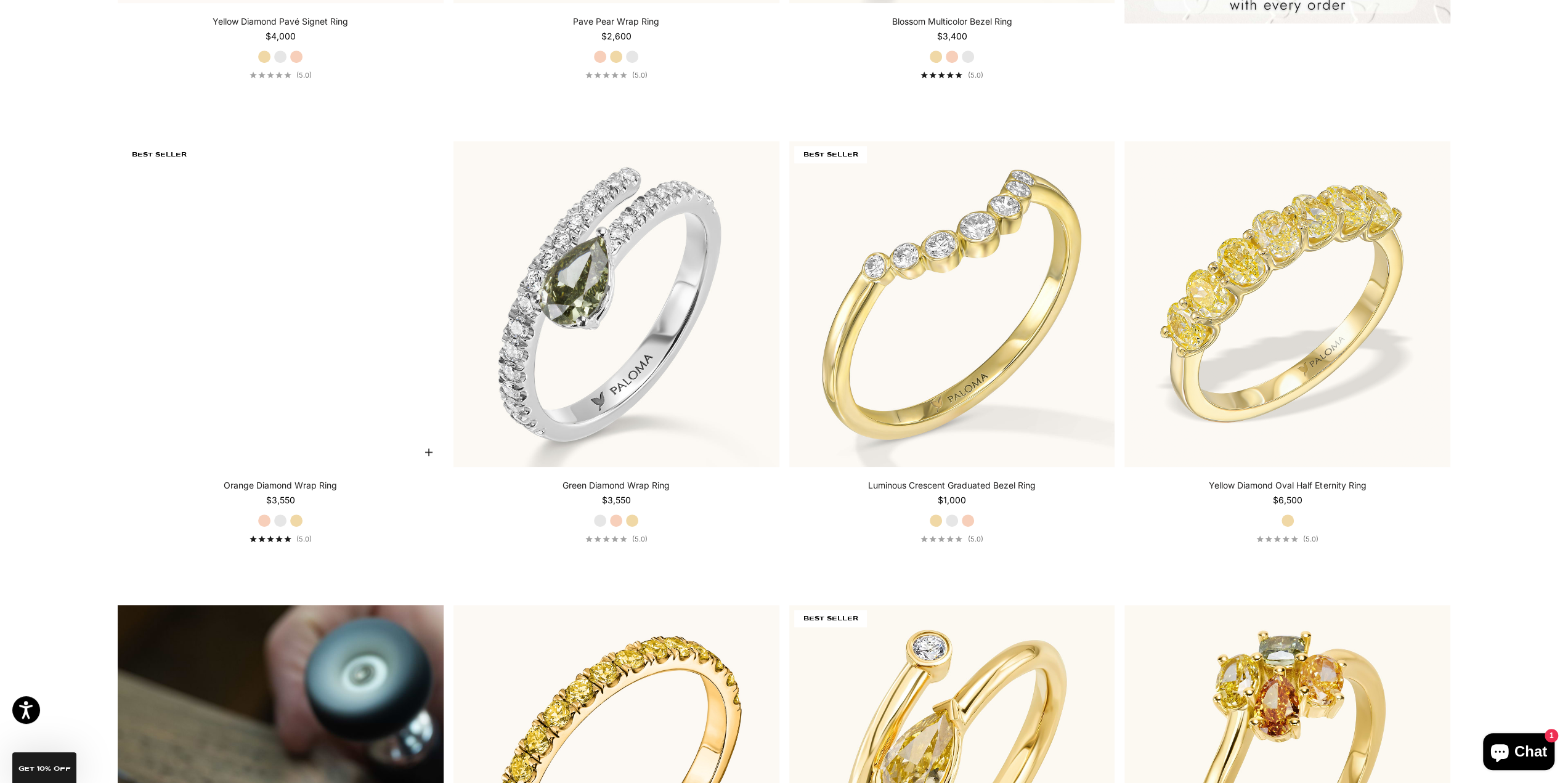
click at [292, 519] on label "Yellow Gold" at bounding box center [296, 520] width 13 height 13
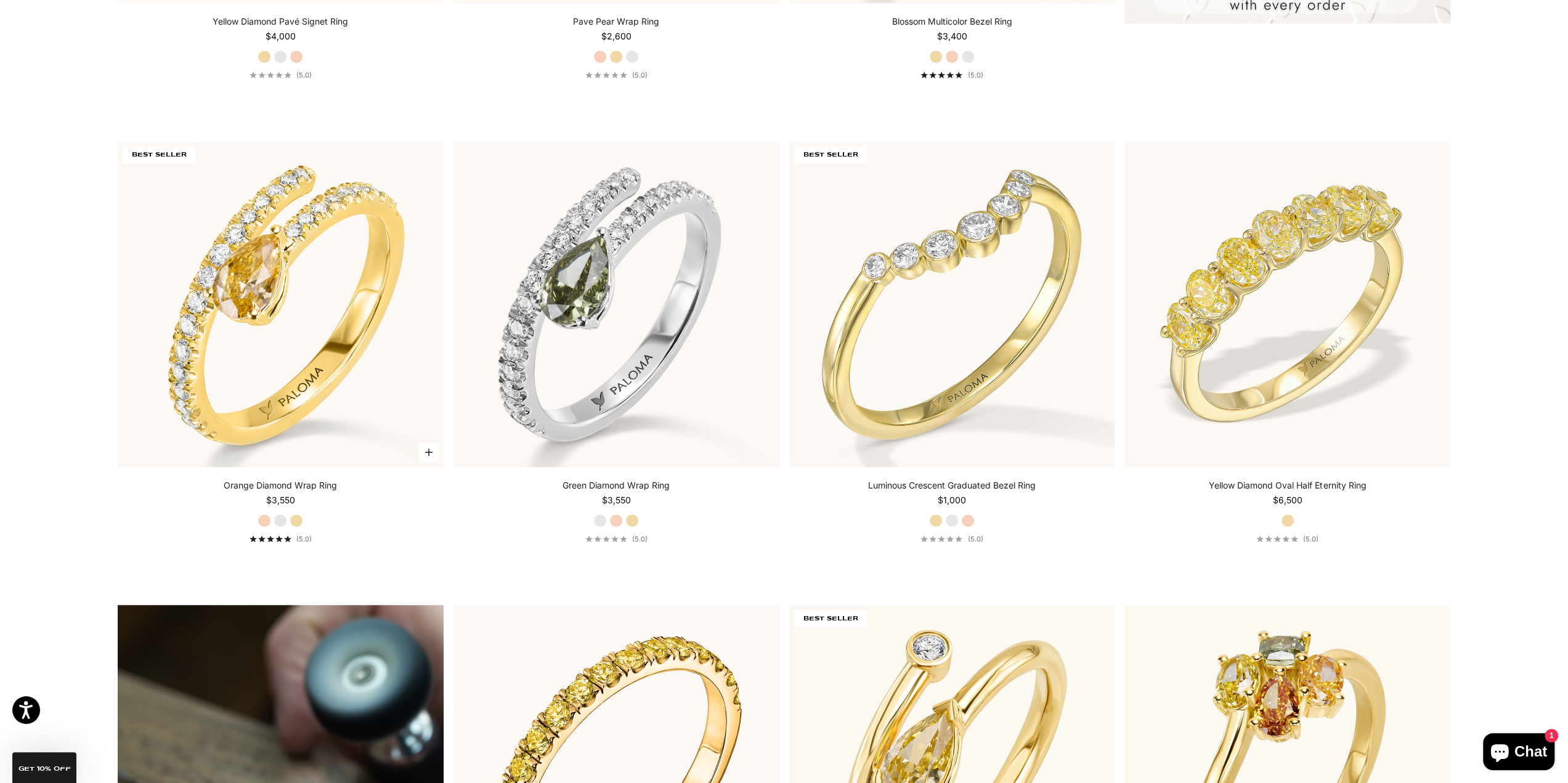
click at [256, 520] on div "Orange Diamond Wrap Ring Starting at $3,550 Rose Gold White Gold Yellow Gold (5…" at bounding box center [281, 511] width 326 height 64
click at [266, 523] on label "Rose Gold" at bounding box center [264, 520] width 13 height 13
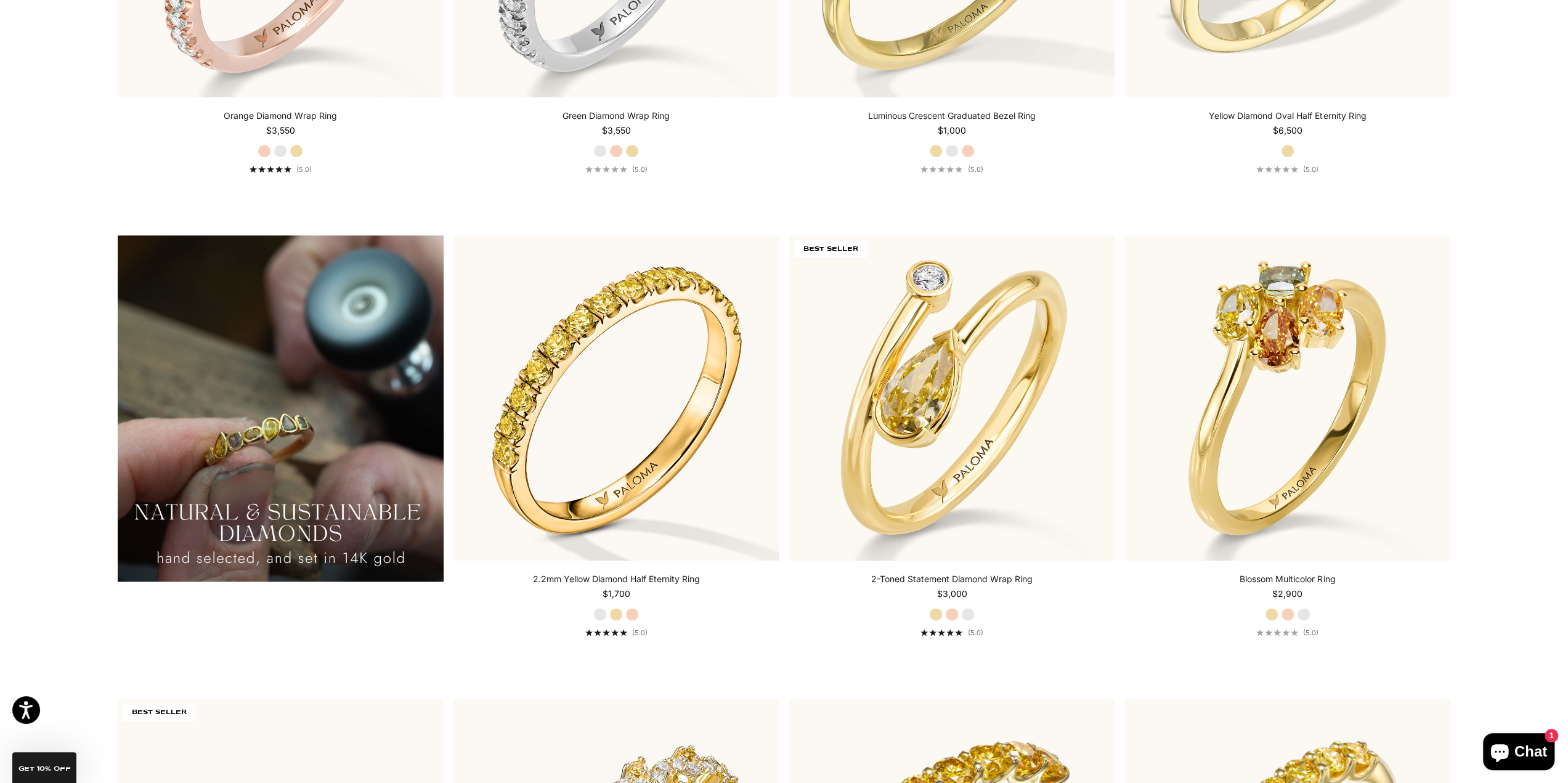
scroll to position [1356, 0]
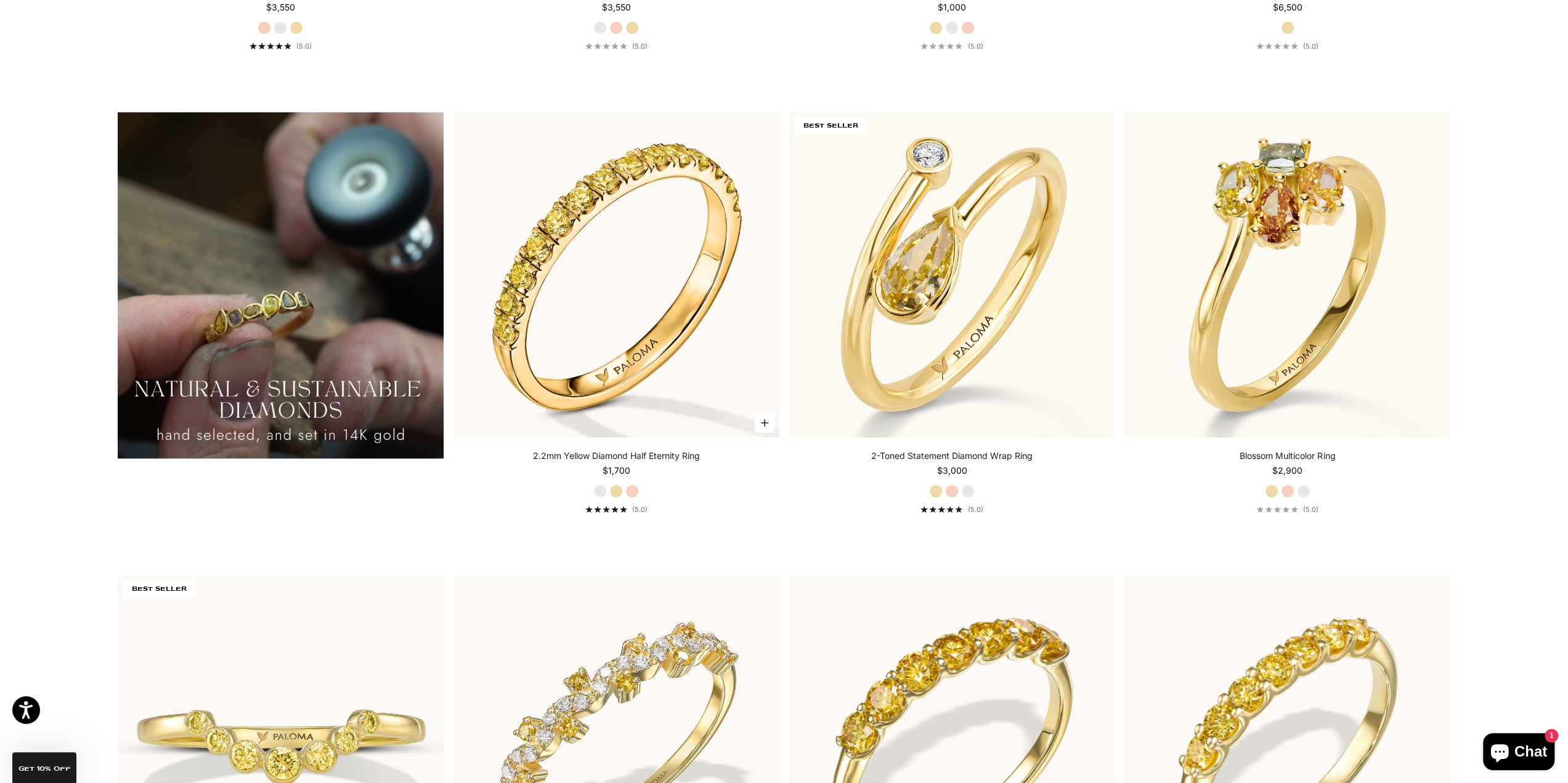
click at [614, 491] on label "Yellow Gold" at bounding box center [616, 490] width 13 height 13
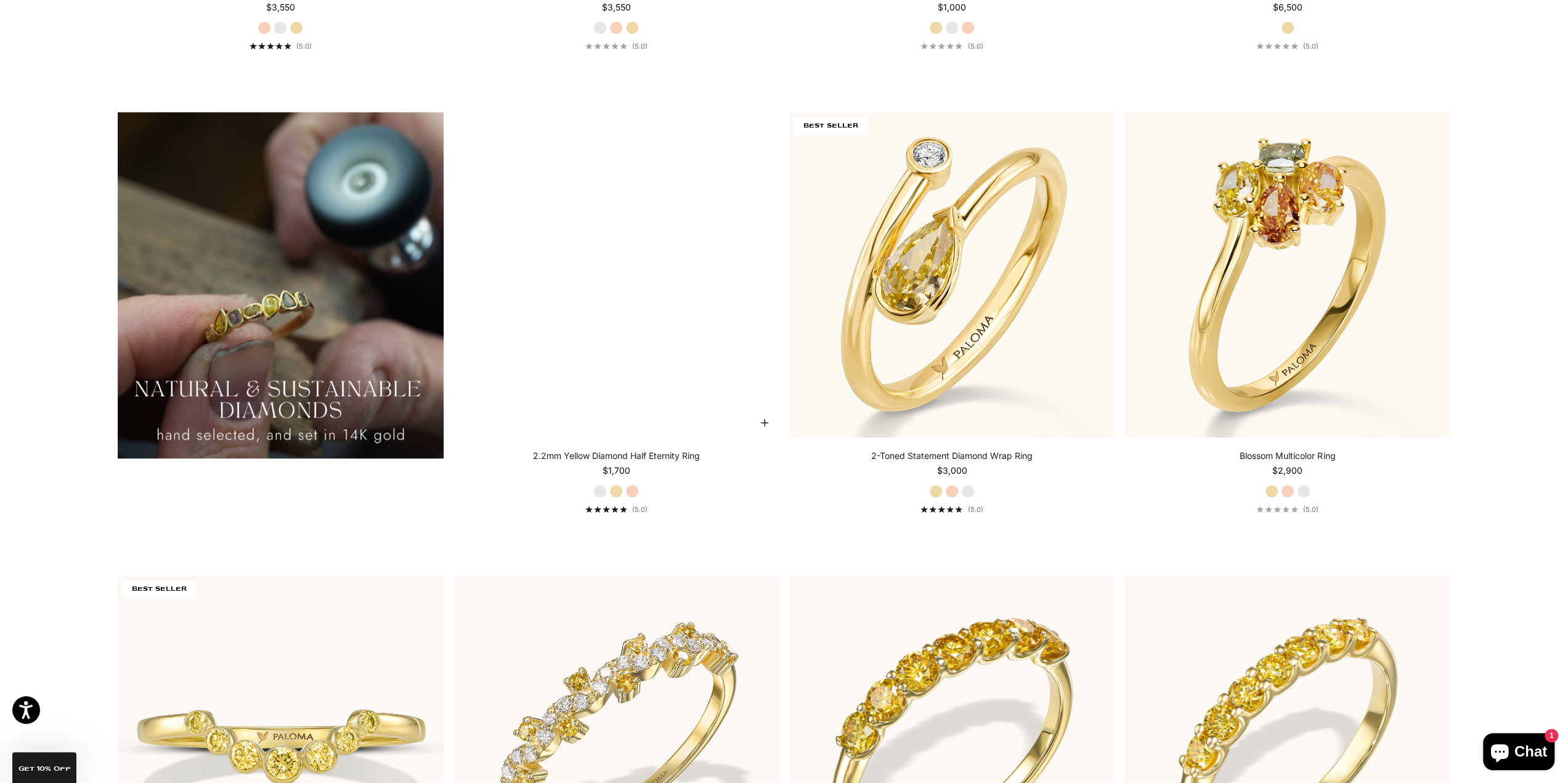
click at [624, 491] on fieldset "White Gold Yellow Gold Rose Gold" at bounding box center [617, 490] width 46 height 13
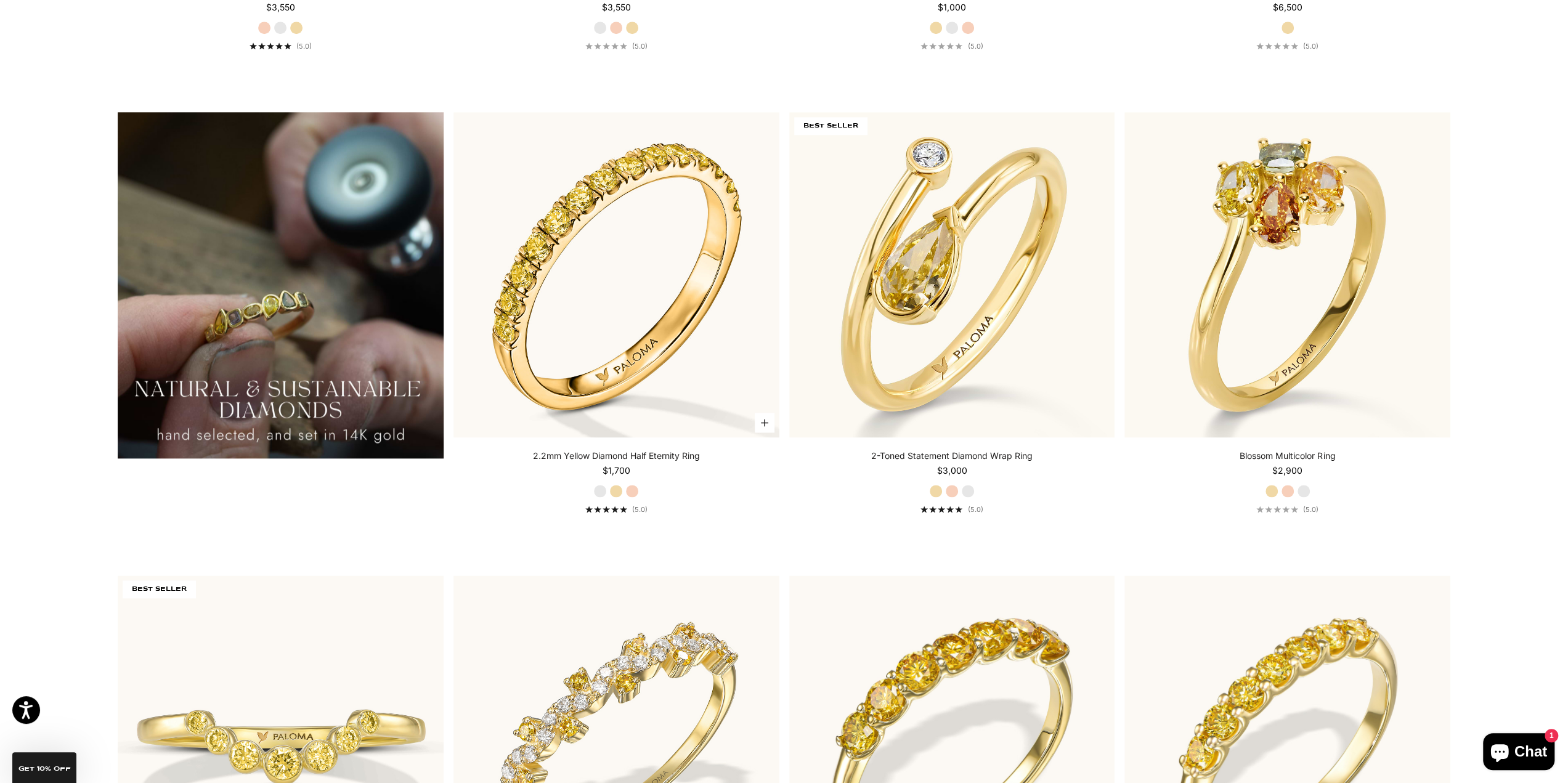
click at [636, 492] on label "Rose Gold" at bounding box center [631, 490] width 13 height 13
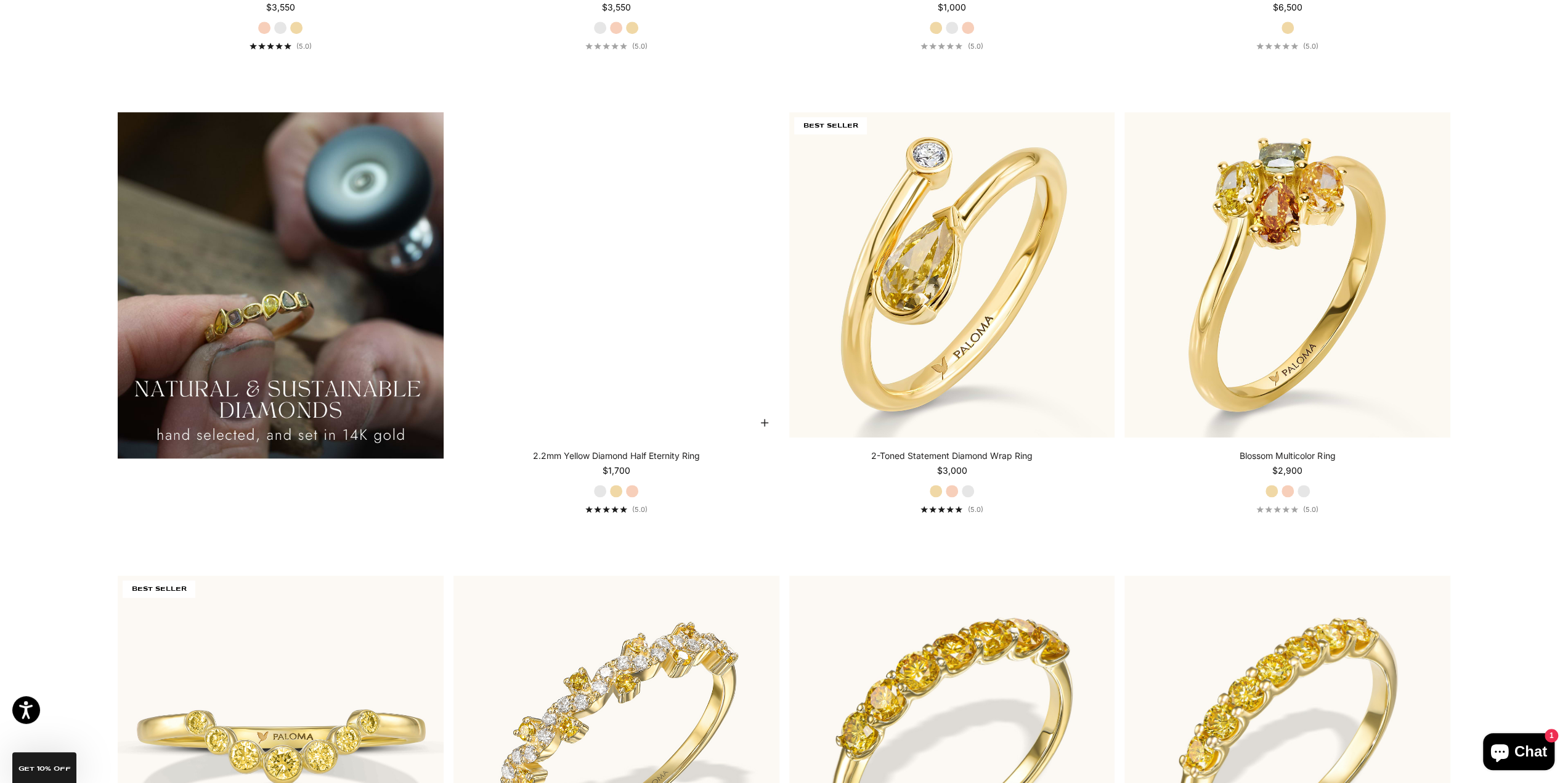
click at [602, 496] on label "White Gold" at bounding box center [600, 490] width 13 height 13
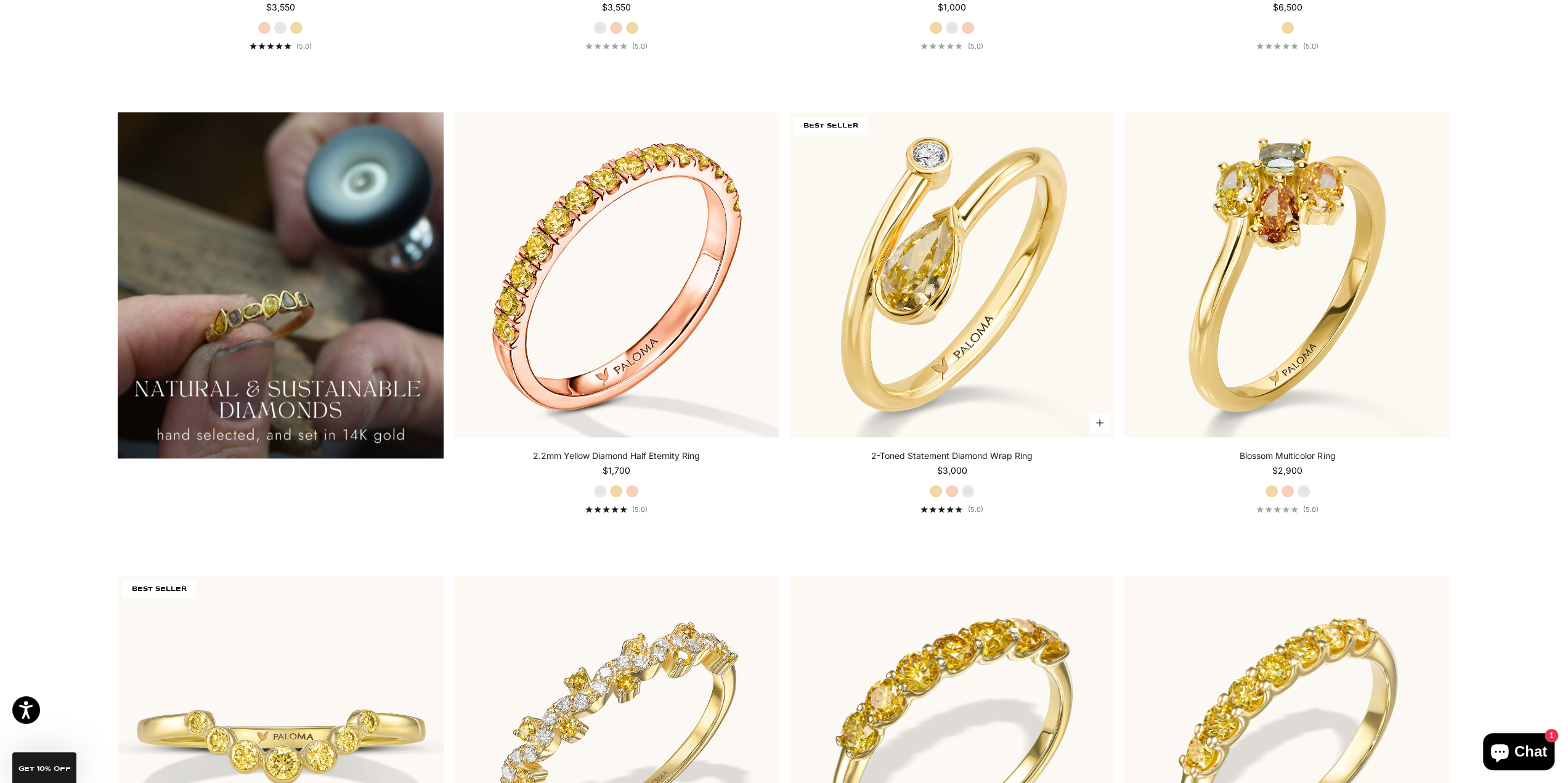
click at [950, 488] on label "Rose Gold" at bounding box center [951, 490] width 13 height 13
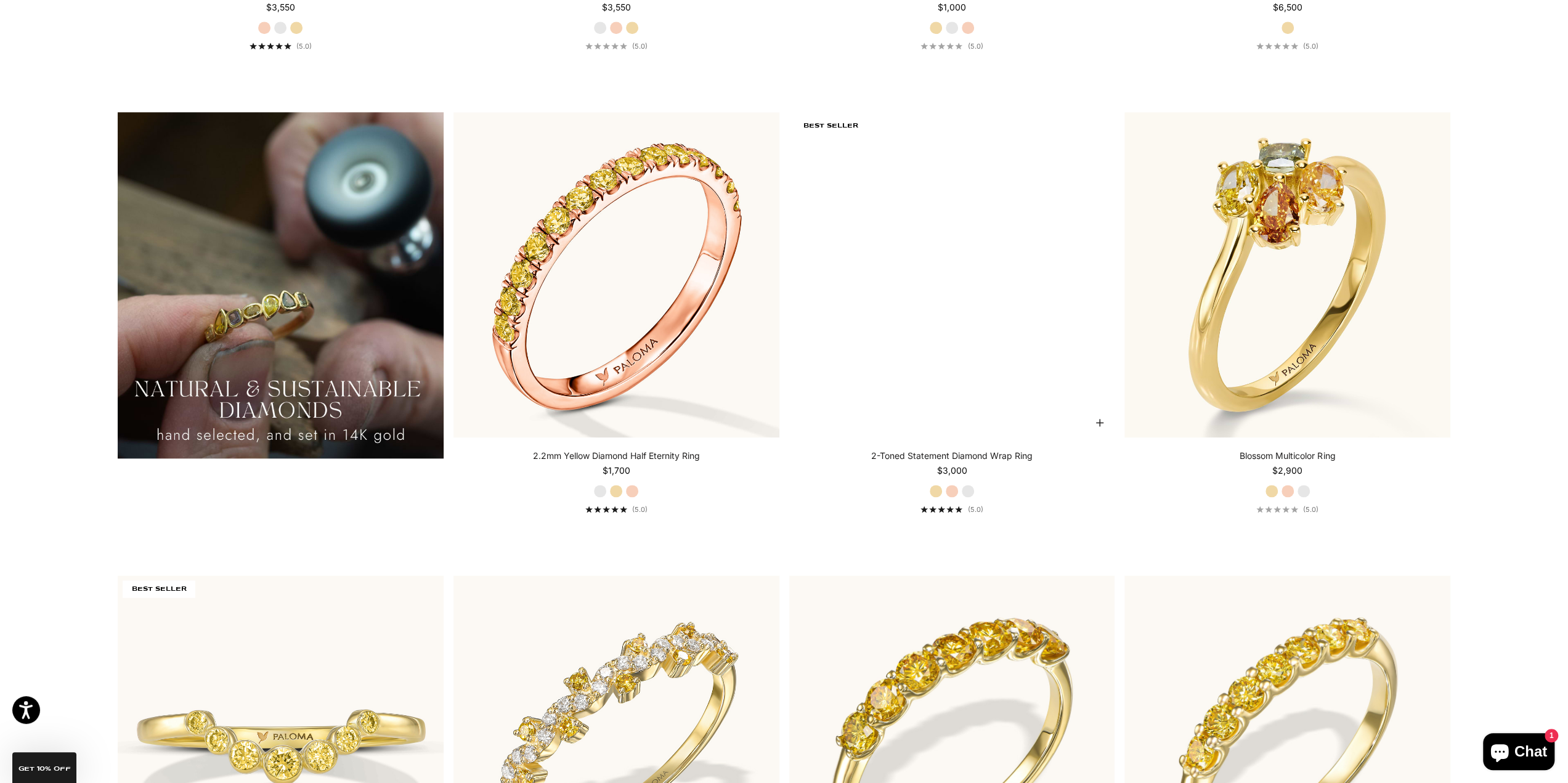
click at [966, 490] on label "White Gold" at bounding box center [967, 490] width 13 height 13
click at [939, 494] on label "Yellow Gold" at bounding box center [936, 490] width 13 height 13
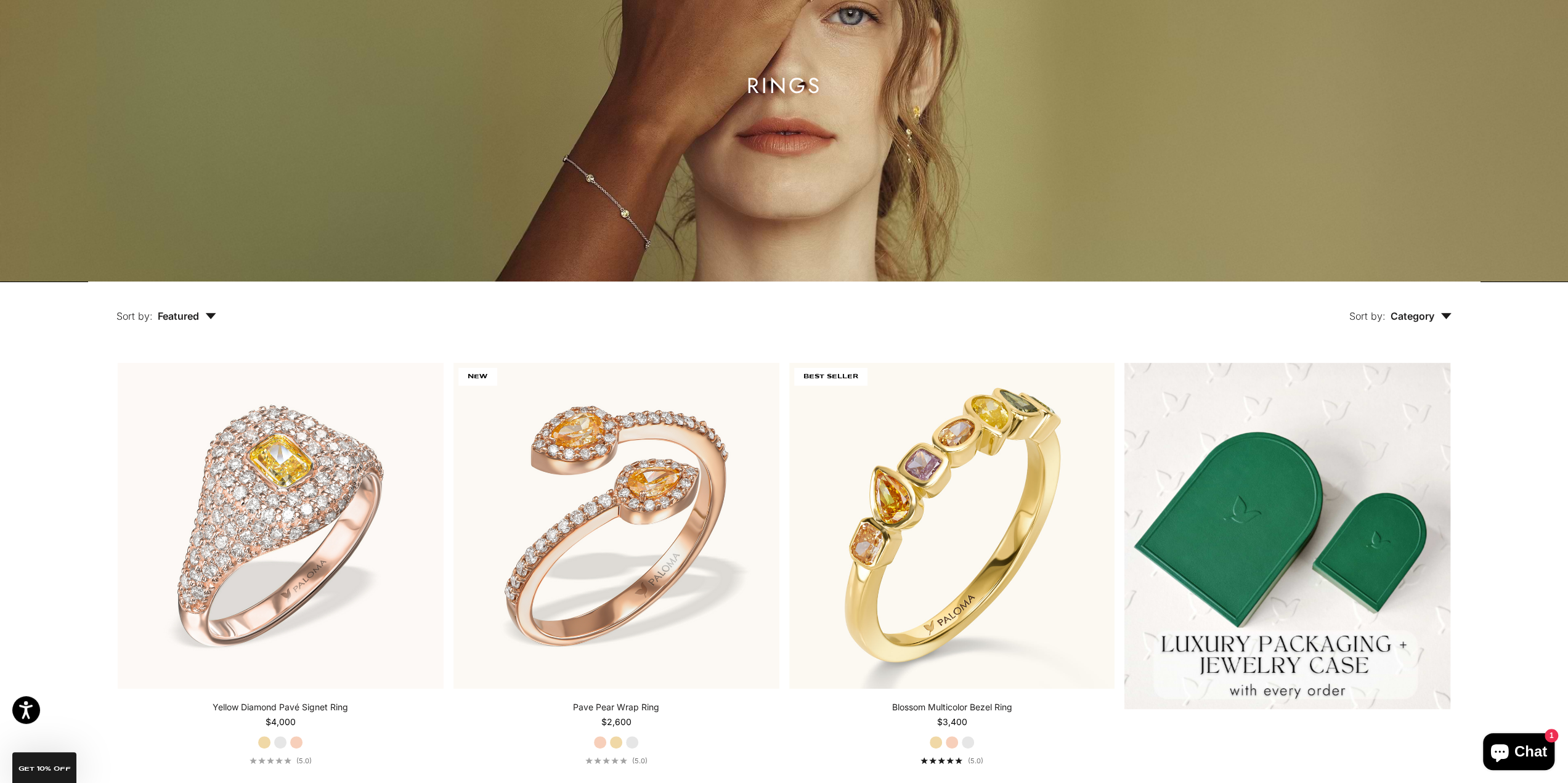
scroll to position [0, 0]
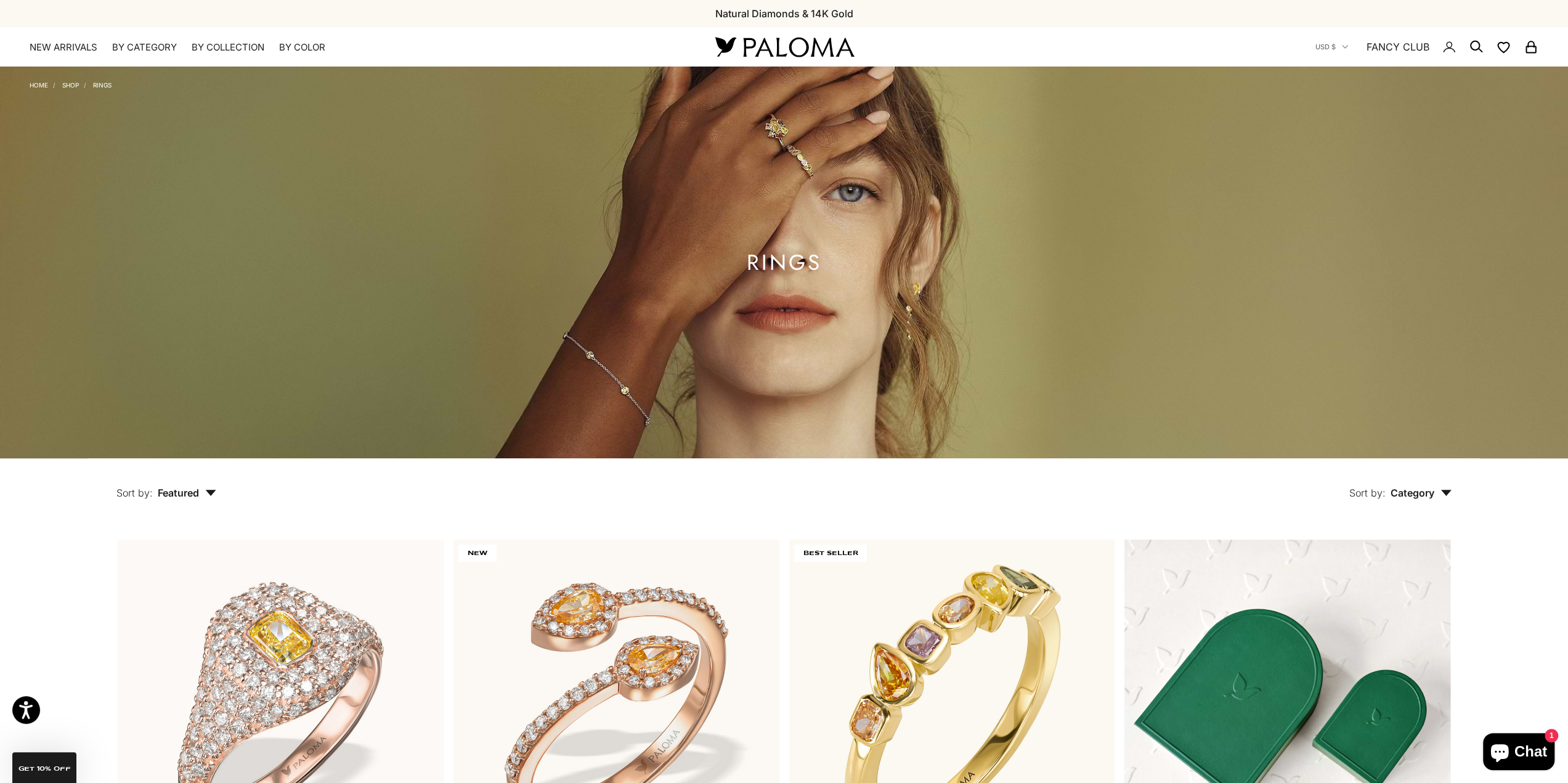
click at [743, 47] on img at bounding box center [784, 47] width 148 height 26
